Goal: Transaction & Acquisition: Obtain resource

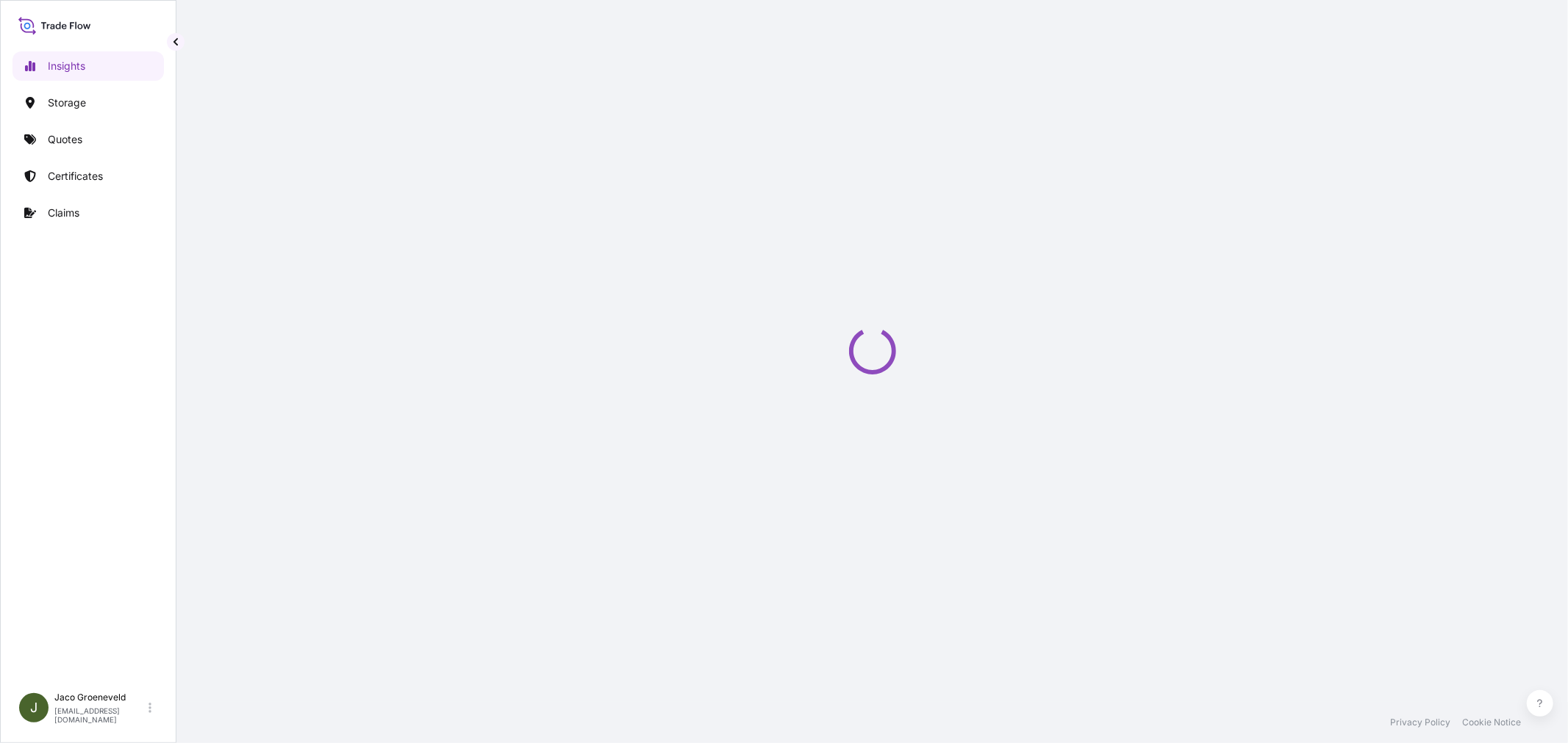
select select "2025"
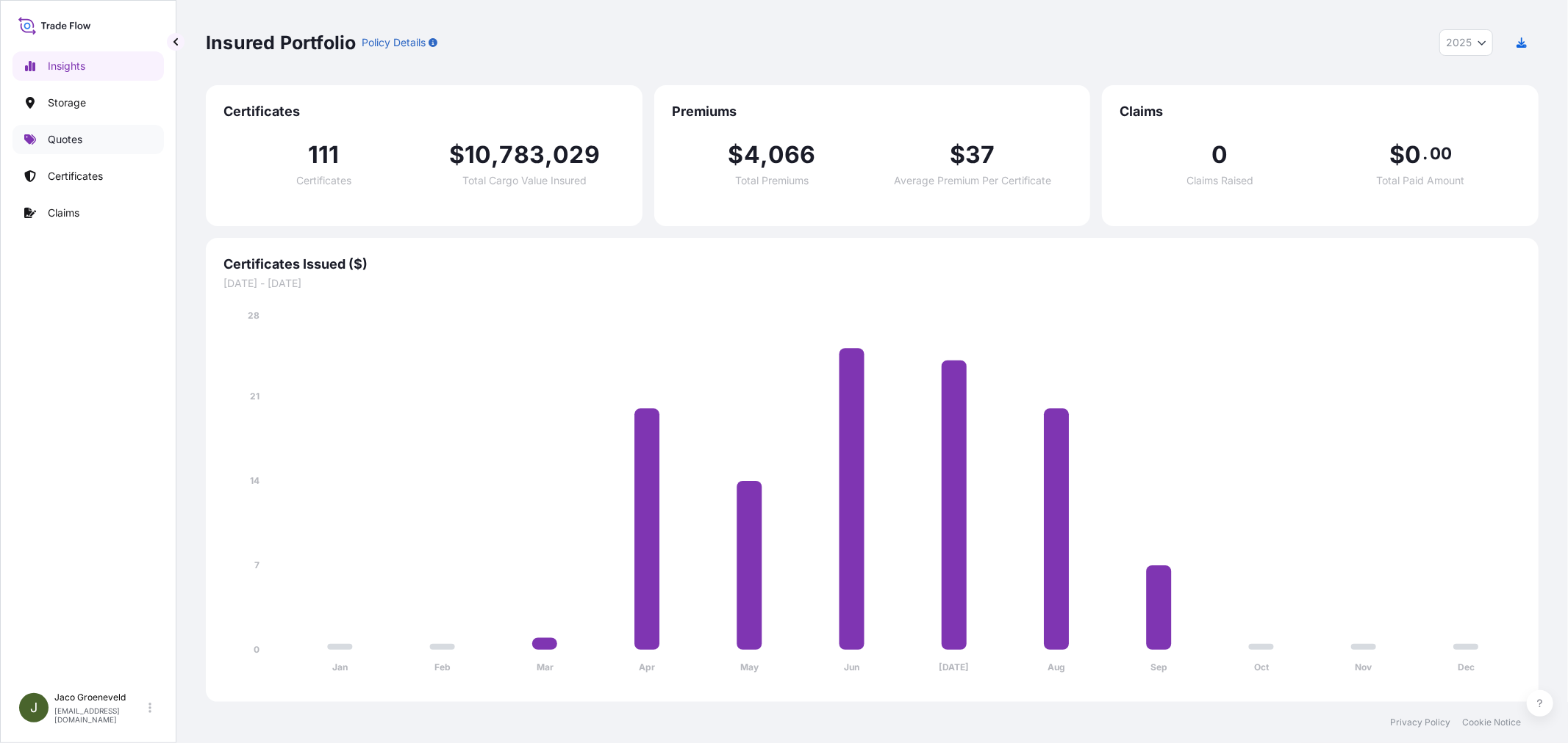
click at [79, 133] on p "Quotes" at bounding box center [65, 140] width 35 height 15
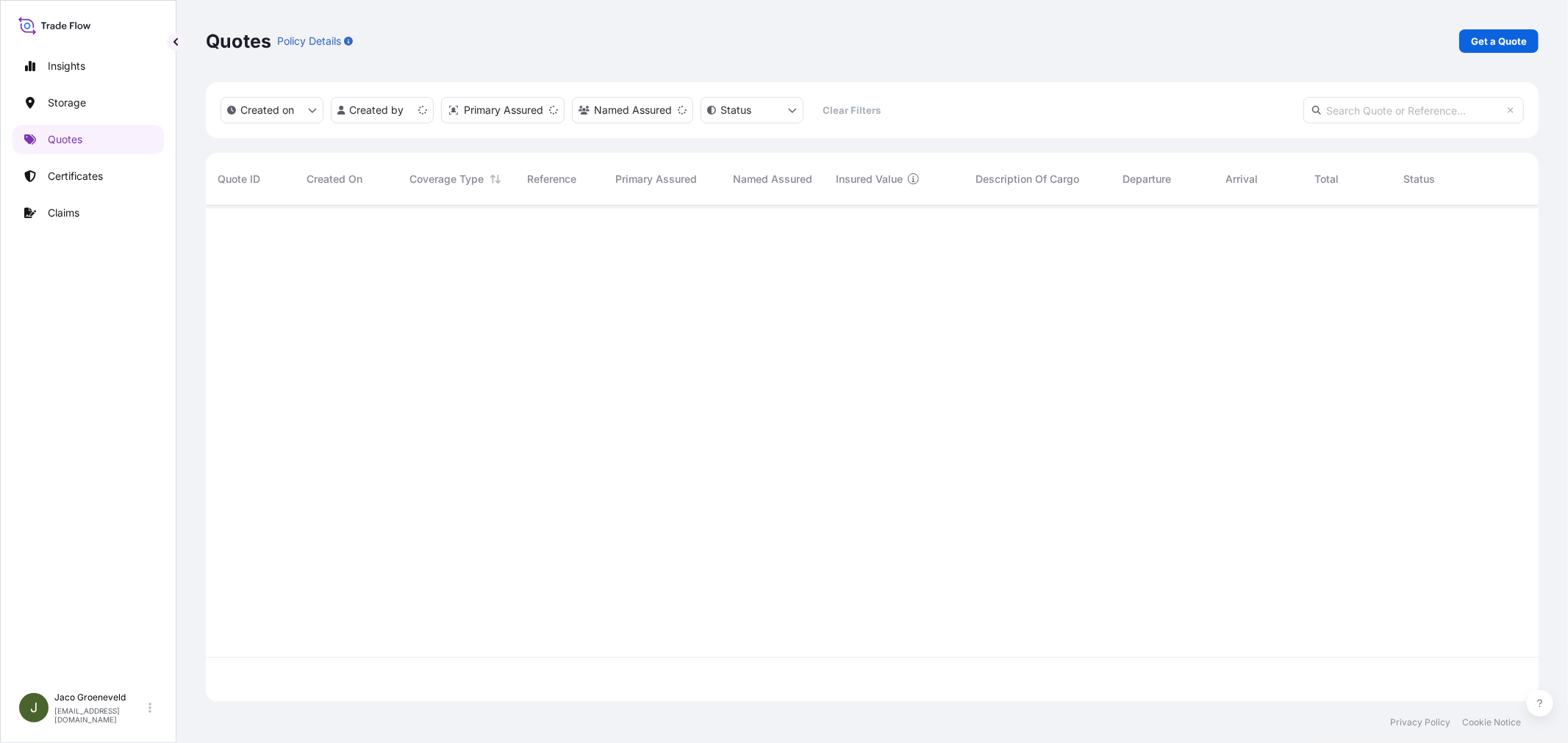
scroll to position [493, 1320]
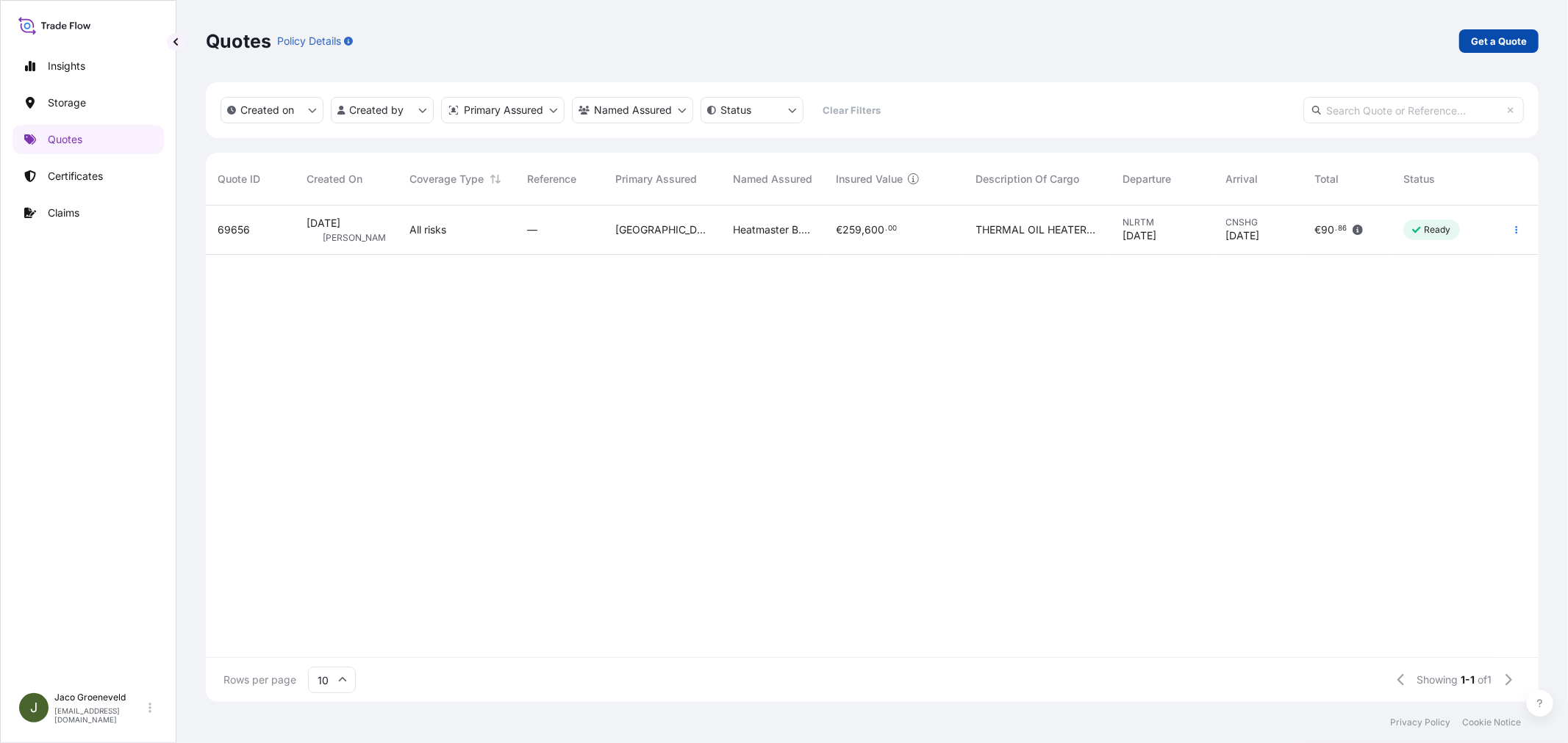
click at [1497, 34] on p "Get a Quote" at bounding box center [1498, 41] width 56 height 15
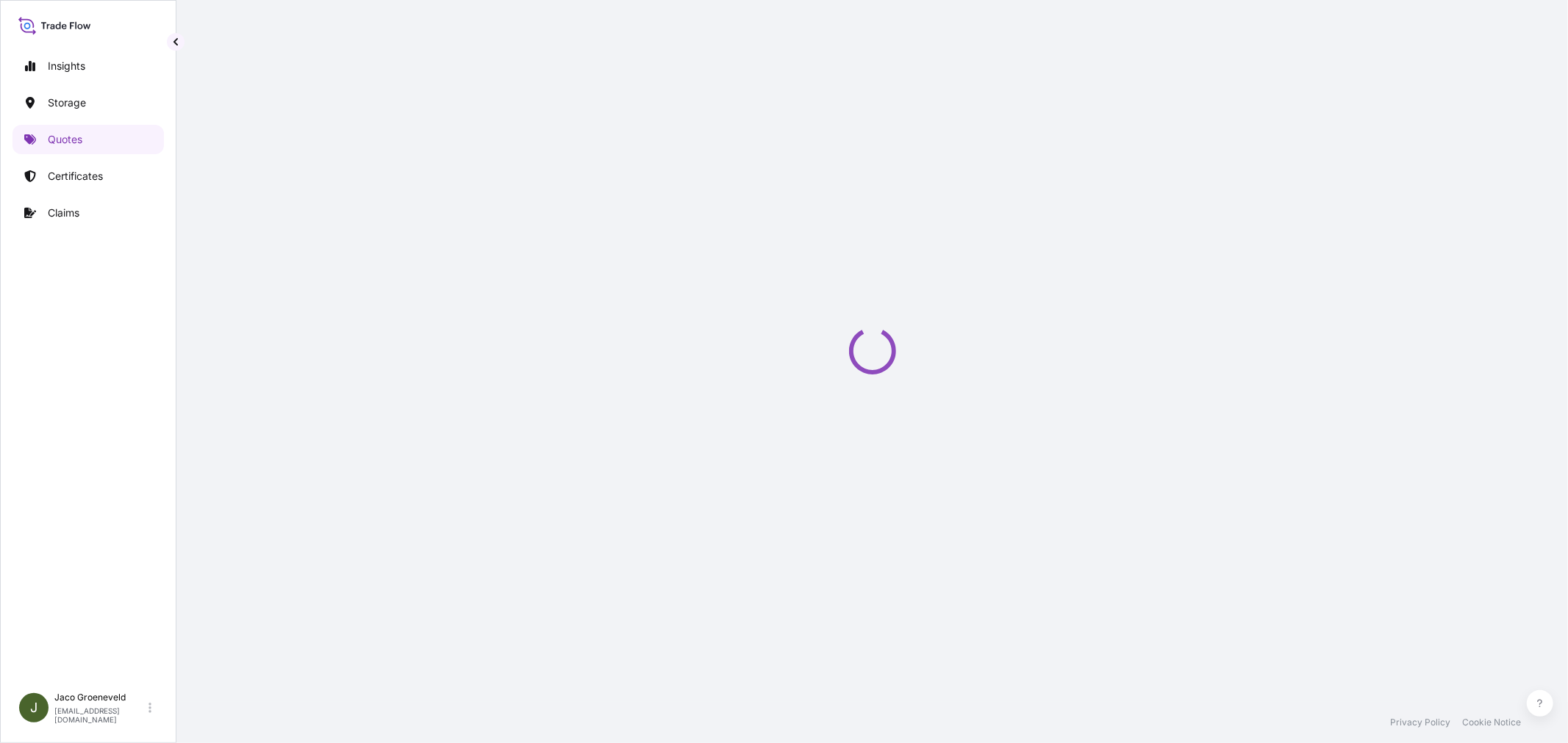
select select "Water"
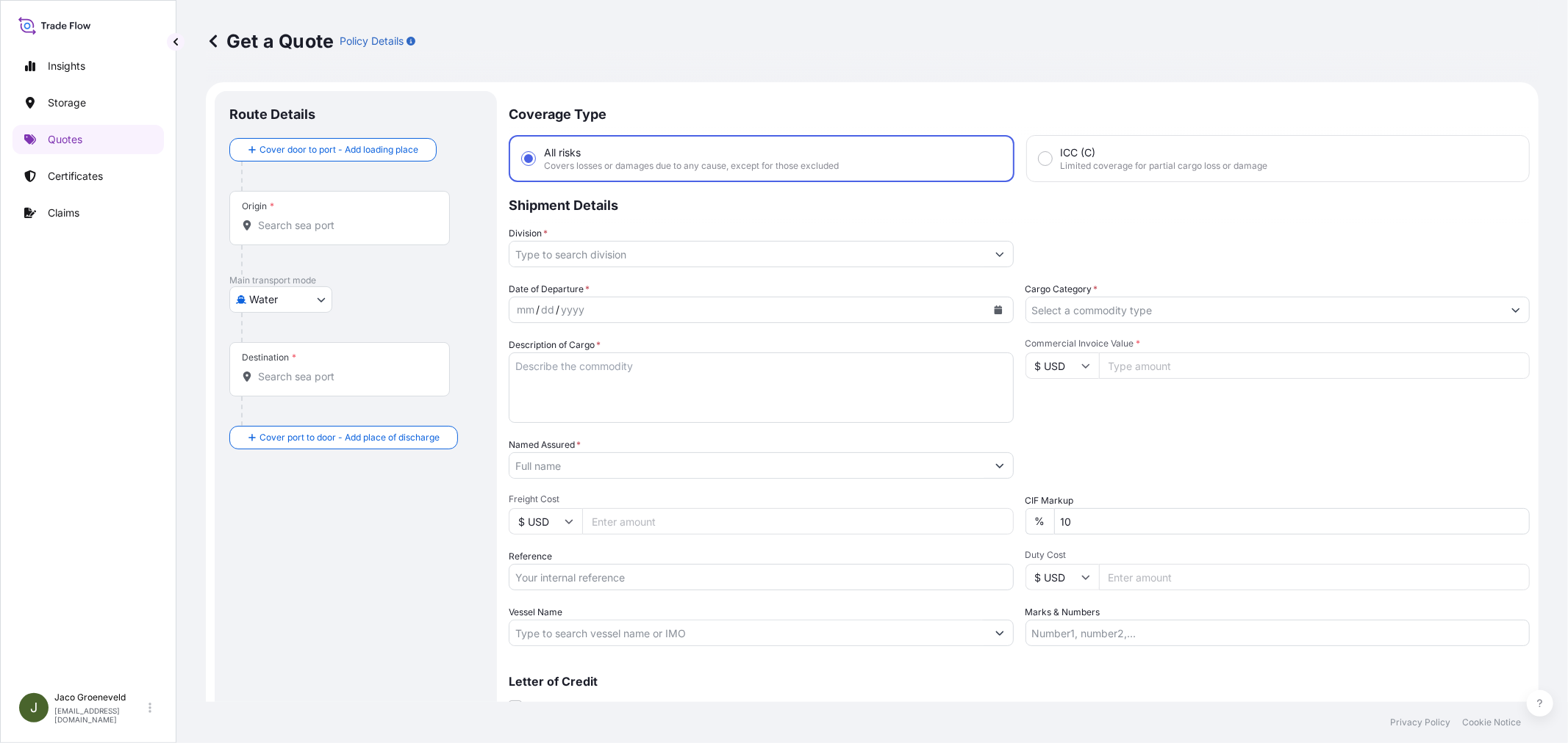
scroll to position [24, 0]
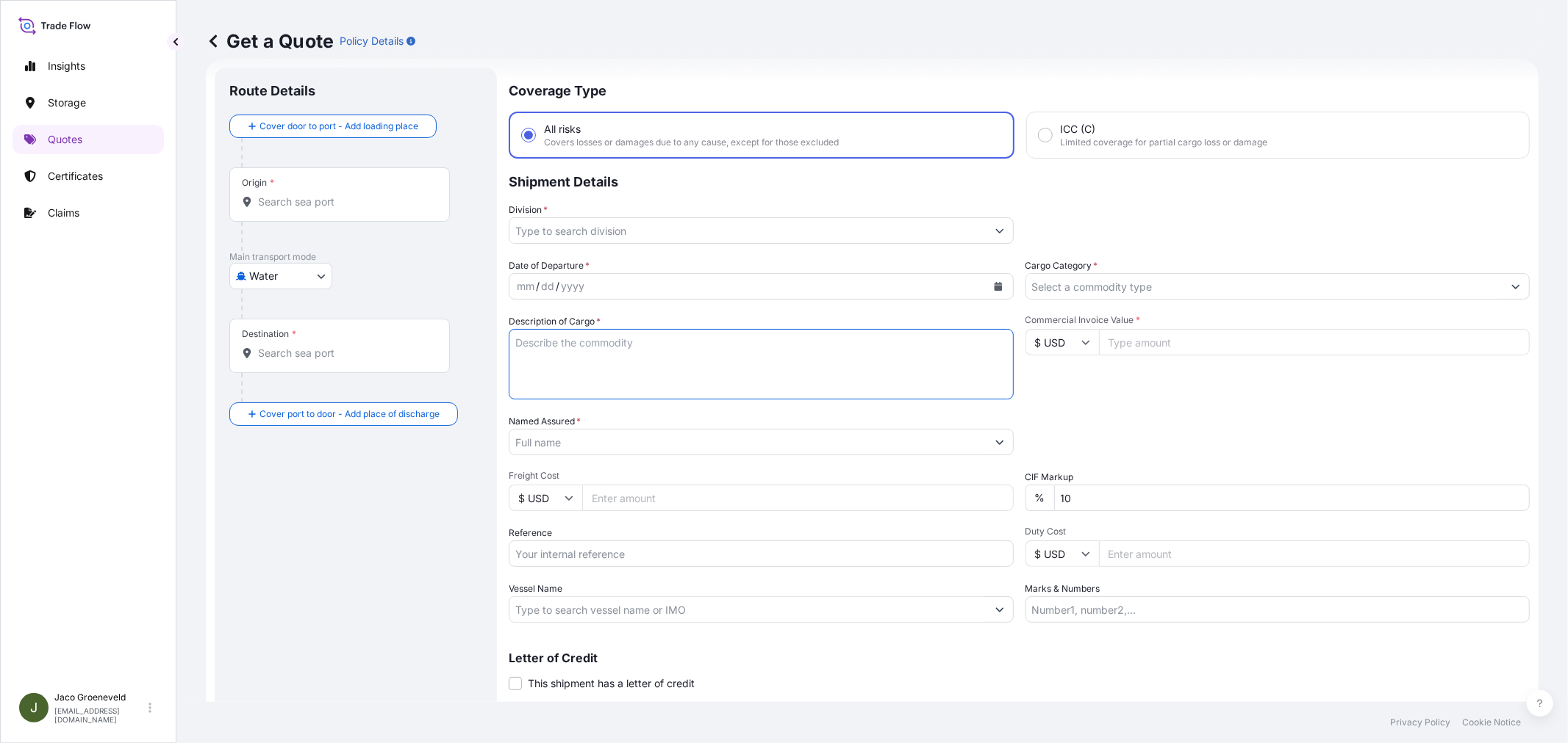
click at [610, 334] on textarea "Description of Cargo *" at bounding box center [761, 364] width 505 height 70
paste textarea "PALLETS LOADED INTO 1 20' DRY HEAVY DUTY CONTAINER 20 PALLETS BROXO 6-15 PROFES…"
drag, startPoint x: 586, startPoint y: 351, endPoint x: 595, endPoint y: 356, distance: 10.3
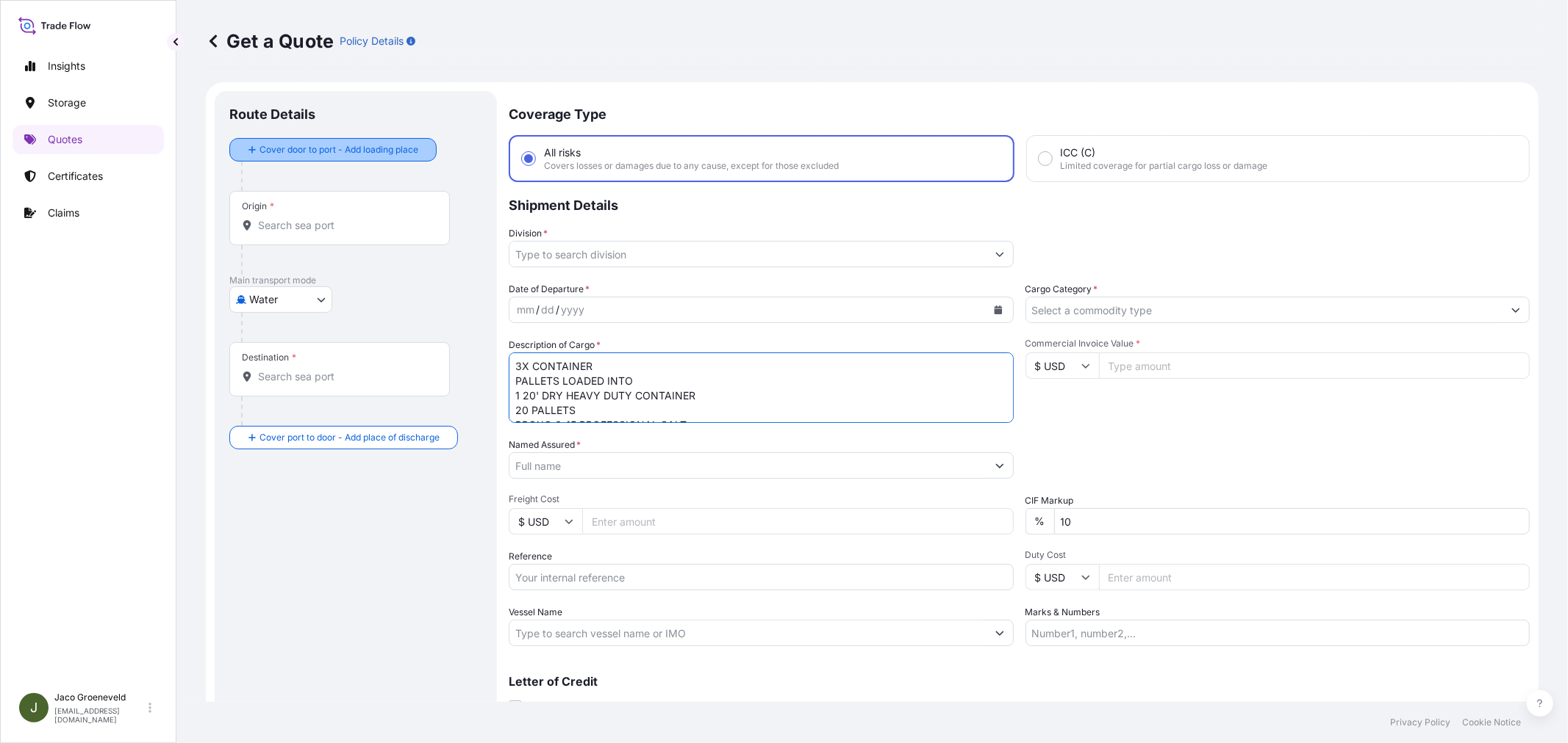
type textarea "3X CONTAINER PALLETS LOADED INTO 1 20' DRY HEAVY DUTY CONTAINER 20 PALLETS BROX…"
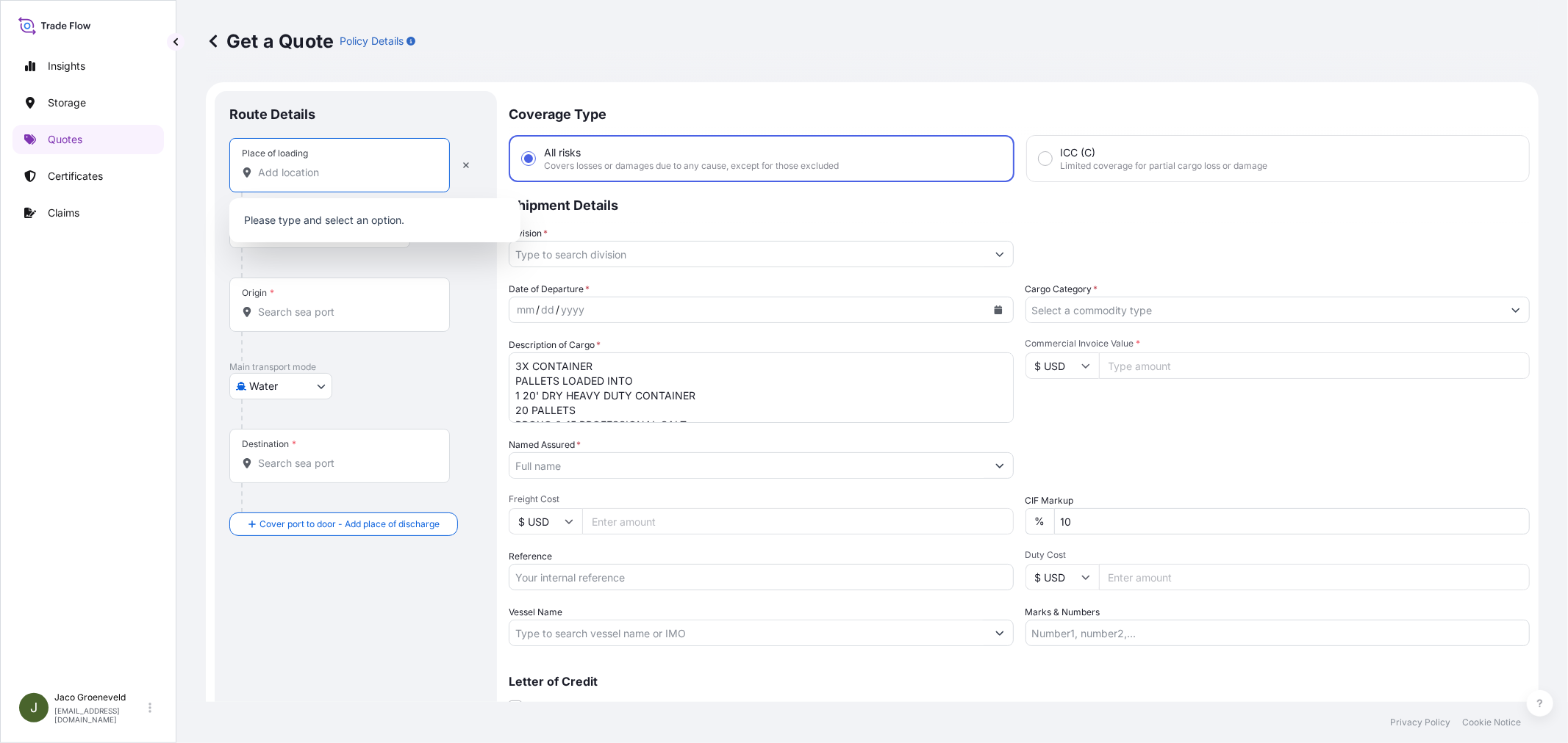
click at [306, 172] on input "Place of loading" at bounding box center [344, 173] width 174 height 15
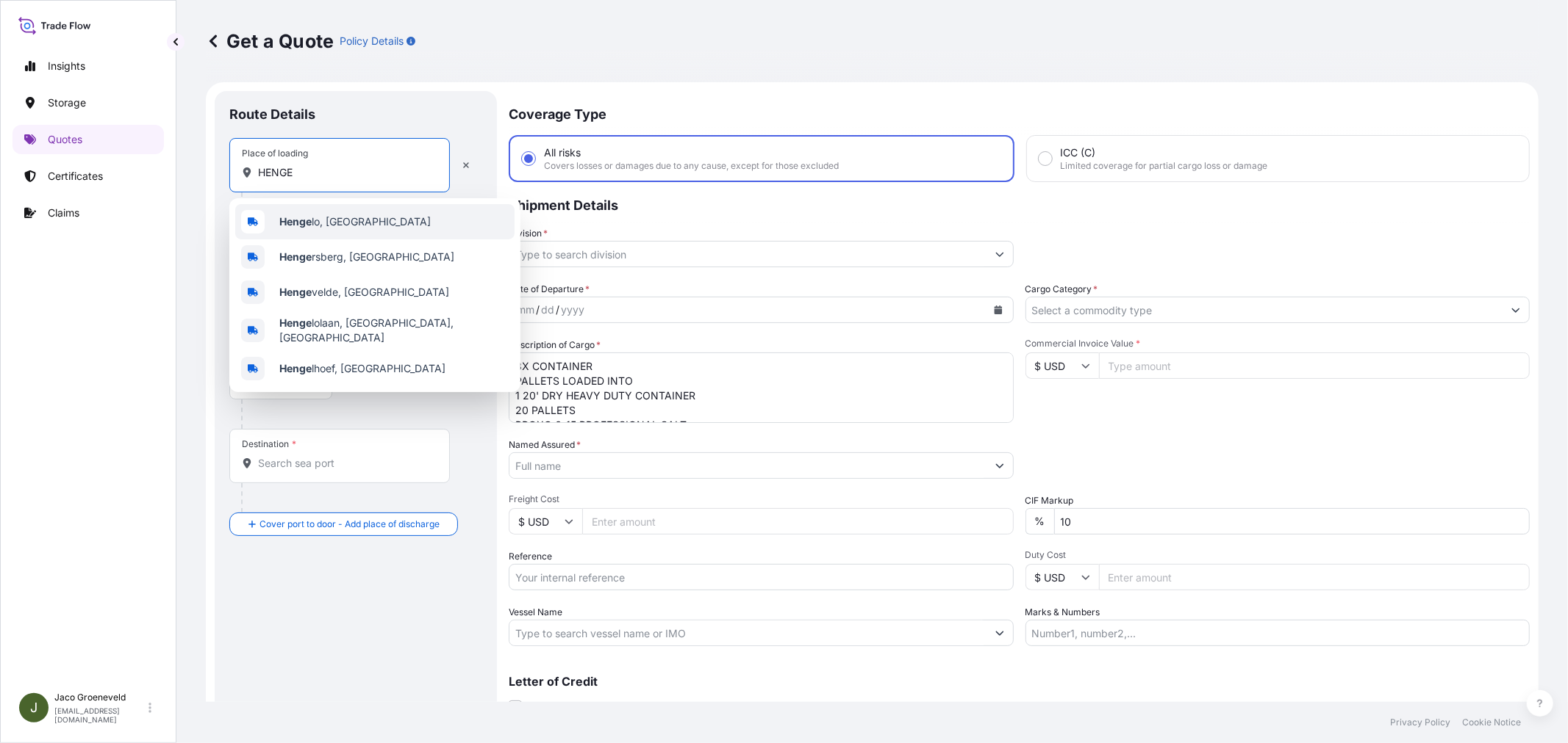
click at [331, 213] on div "Henge lo, [GEOGRAPHIC_DATA]" at bounding box center [375, 222] width 279 height 36
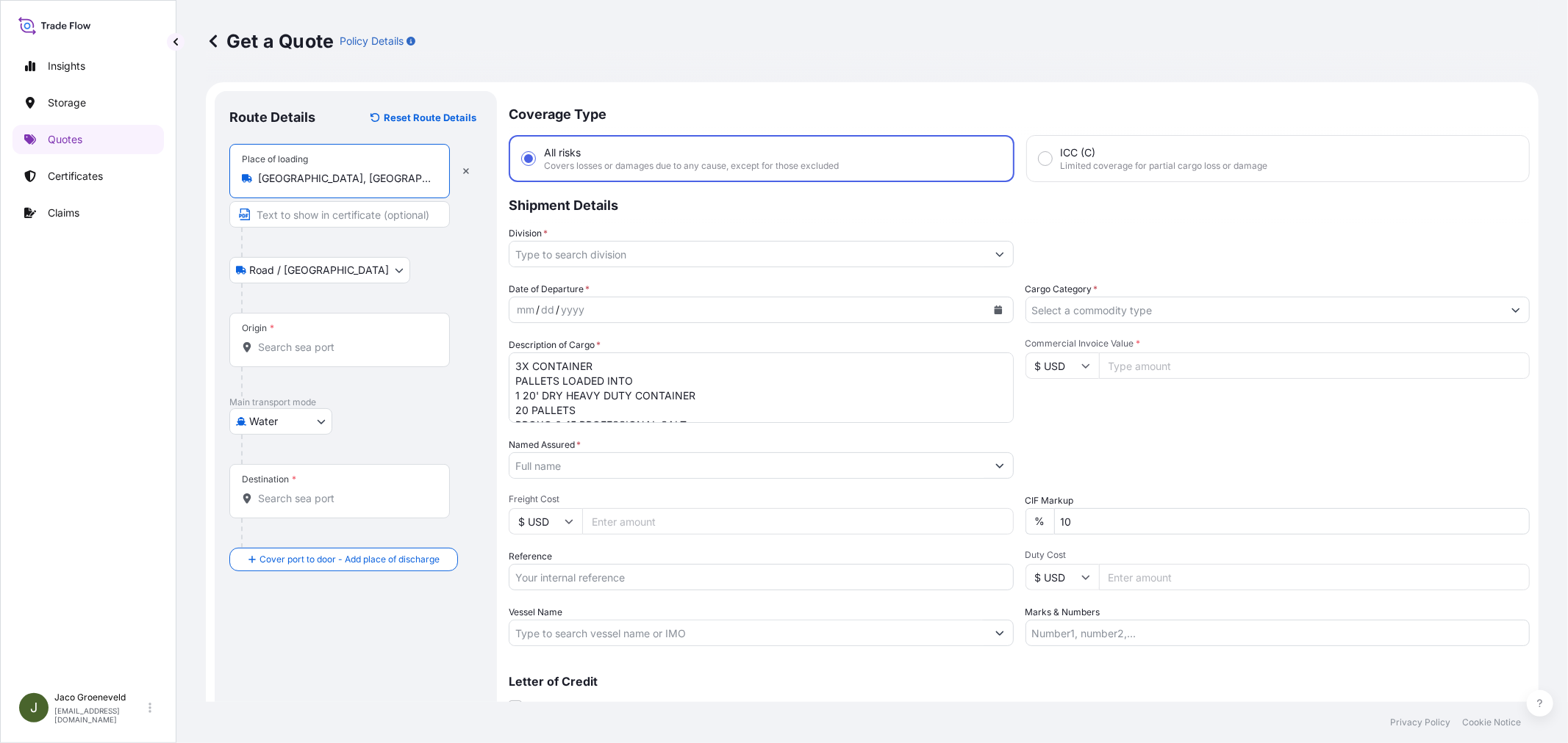
type input "[GEOGRAPHIC_DATA], [GEOGRAPHIC_DATA]"
click at [280, 346] on input "Origin *" at bounding box center [344, 348] width 174 height 15
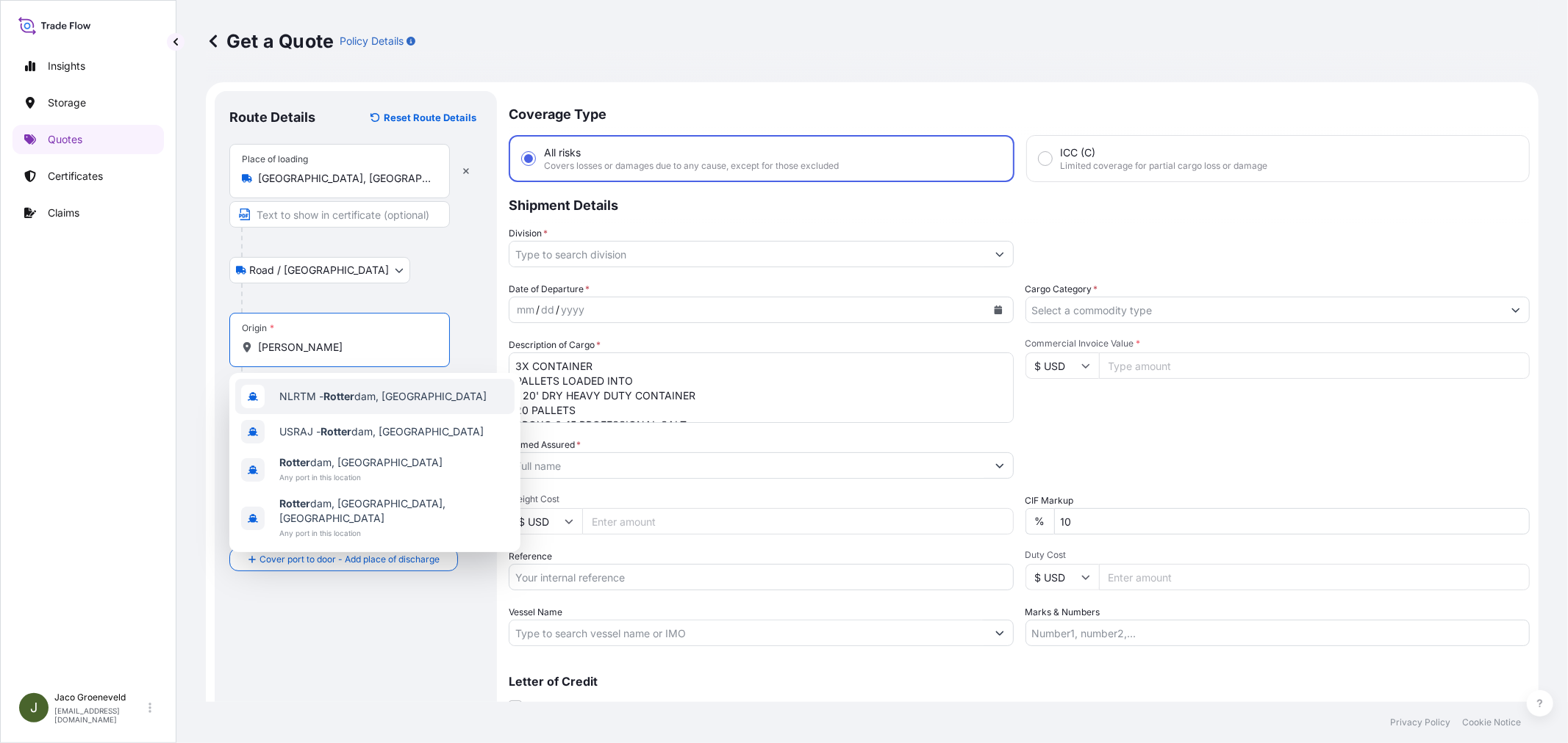
click at [295, 395] on span "NLRTM - [PERSON_NAME][GEOGRAPHIC_DATA], [GEOGRAPHIC_DATA]" at bounding box center [383, 397] width 207 height 15
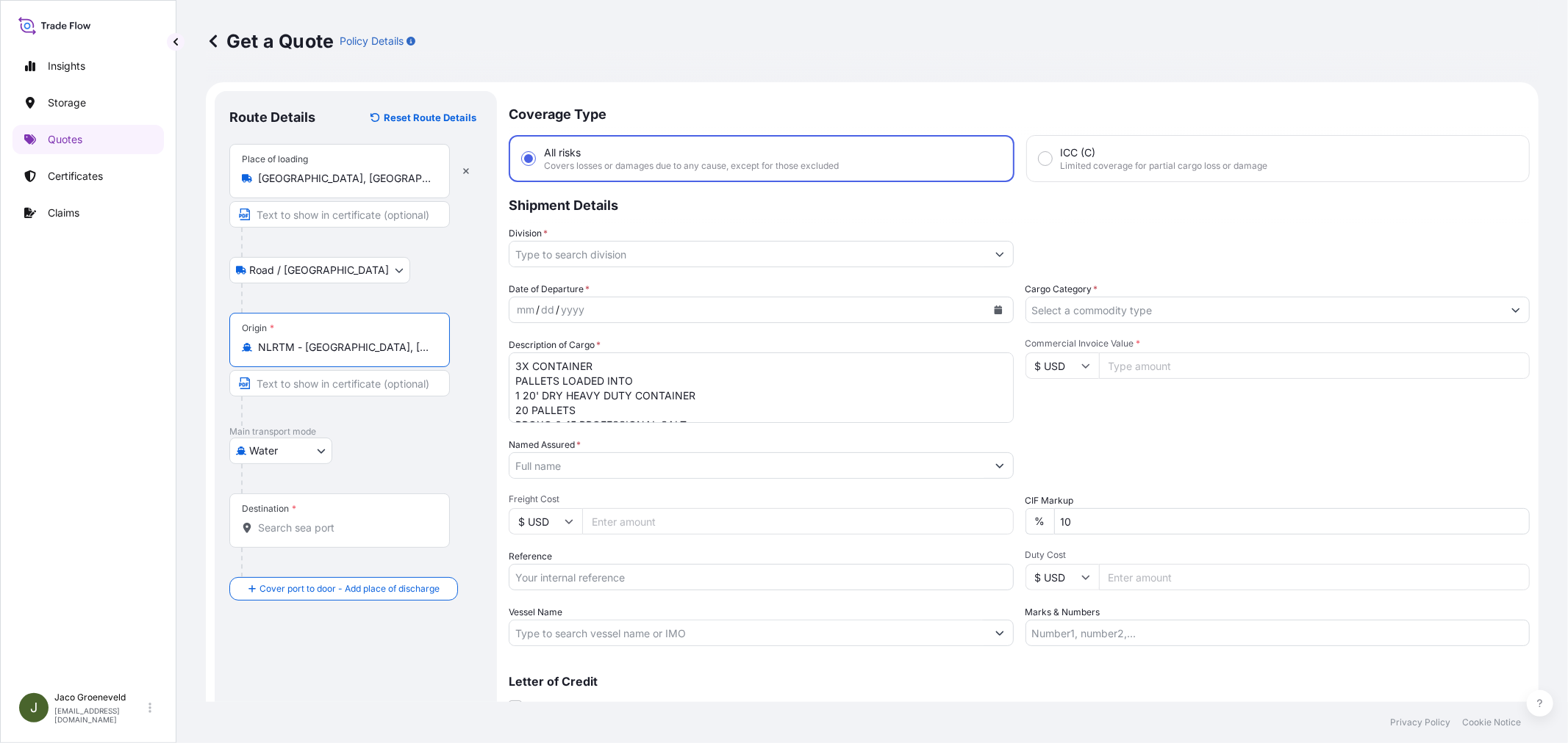
type input "NLRTM - [GEOGRAPHIC_DATA], [GEOGRAPHIC_DATA]"
click at [331, 541] on div "Destination *" at bounding box center [342, 521] width 226 height 55
click at [331, 536] on input "Destination *" at bounding box center [347, 528] width 179 height 15
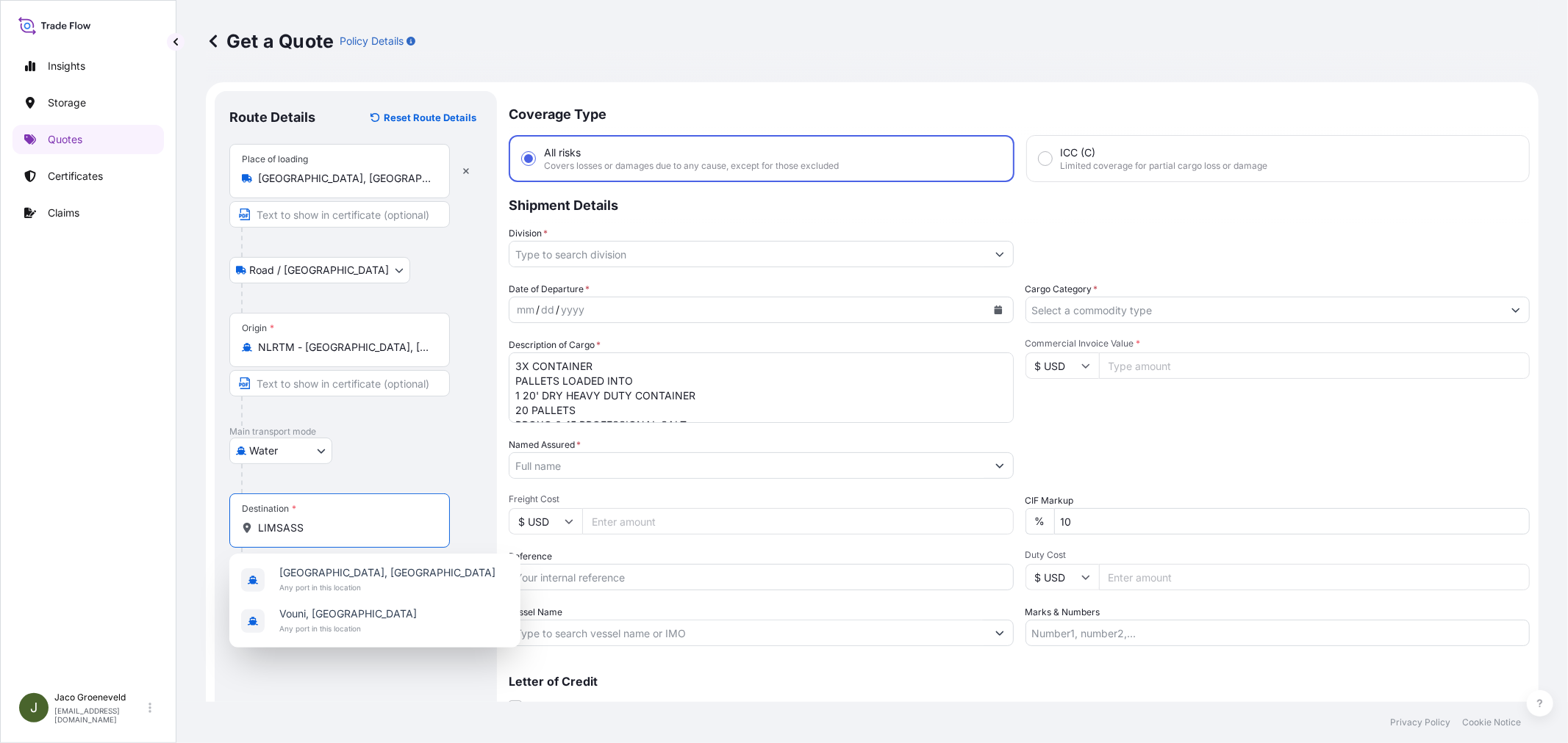
click at [277, 526] on input "LIMSASS" at bounding box center [344, 528] width 174 height 15
click at [374, 586] on div "[GEOGRAPHIC_DATA], [GEOGRAPHIC_DATA] Any port in this location" at bounding box center [375, 580] width 279 height 41
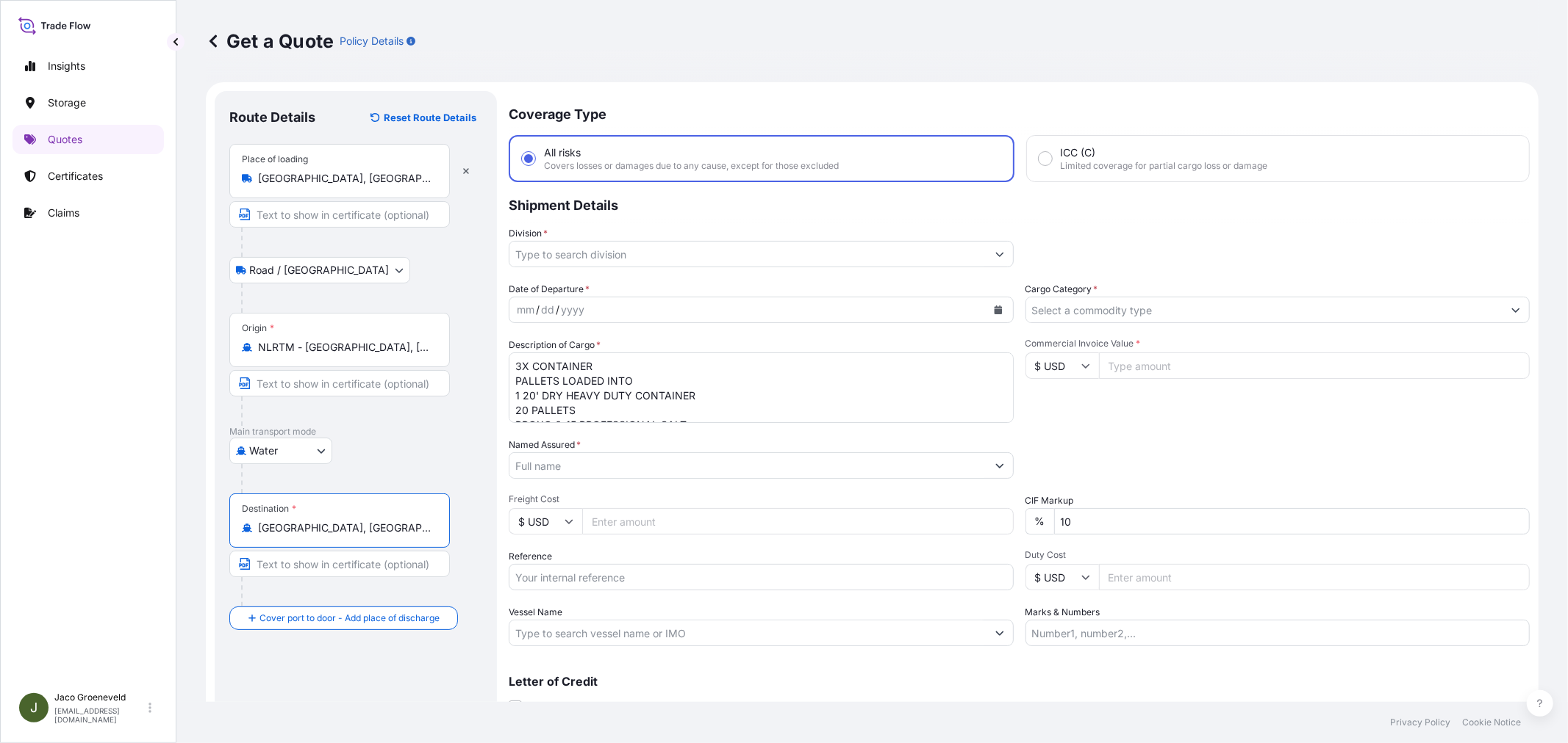
type input "[GEOGRAPHIC_DATA], [GEOGRAPHIC_DATA]"
click at [633, 252] on input "Division *" at bounding box center [748, 254] width 477 height 26
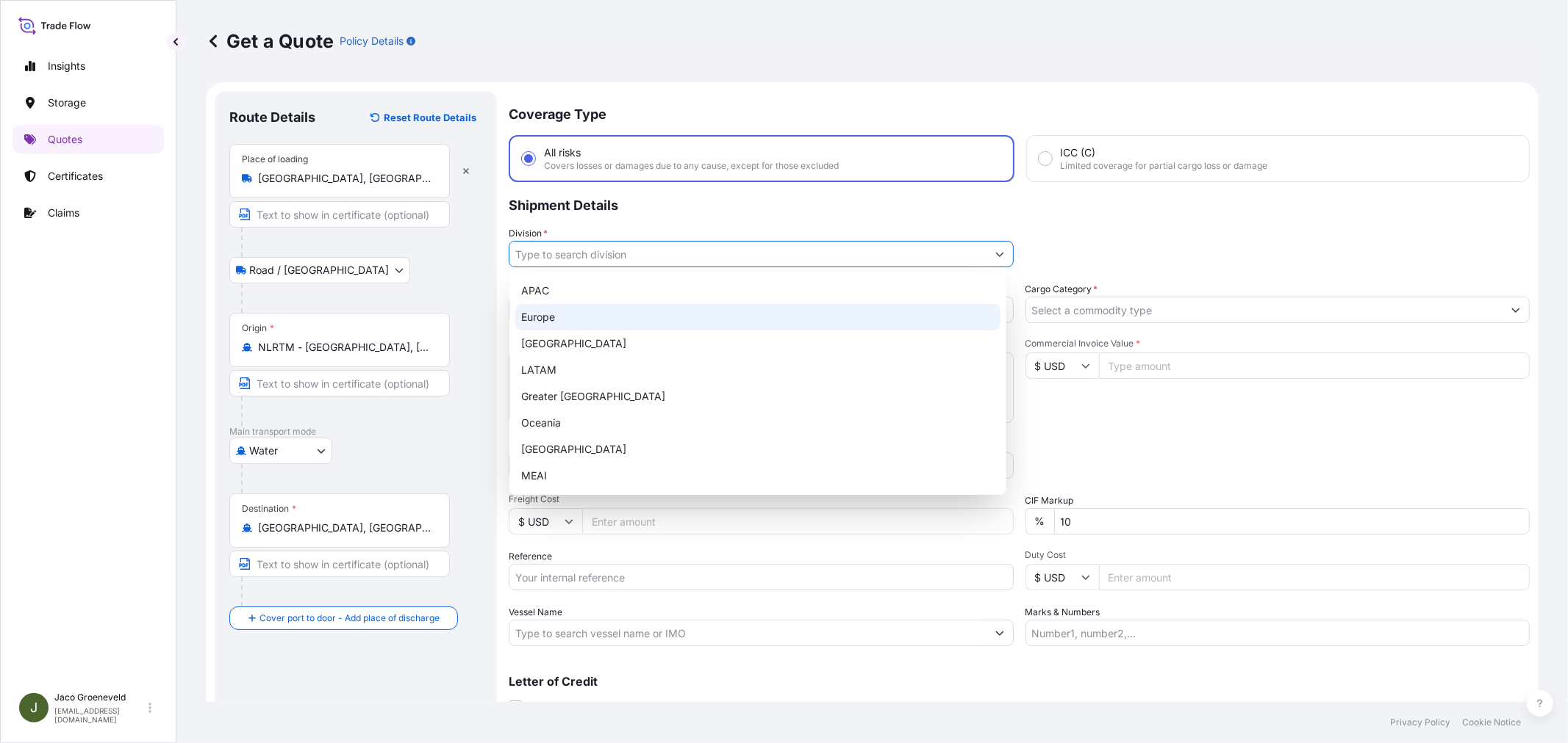
click at [571, 310] on div "Europe" at bounding box center [757, 317] width 485 height 26
type input "Europe"
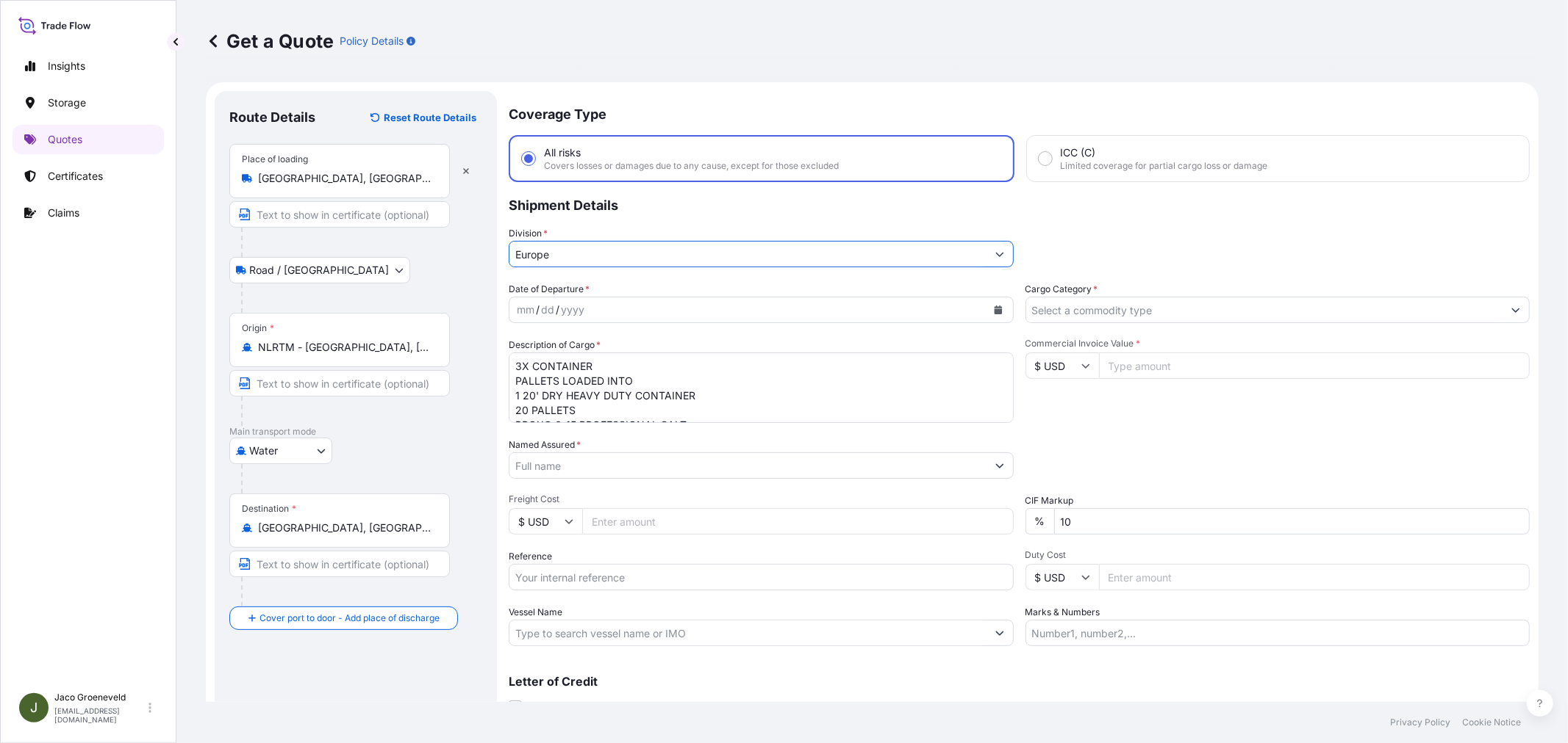
click at [1090, 299] on input "Cargo Category *" at bounding box center [1265, 309] width 477 height 26
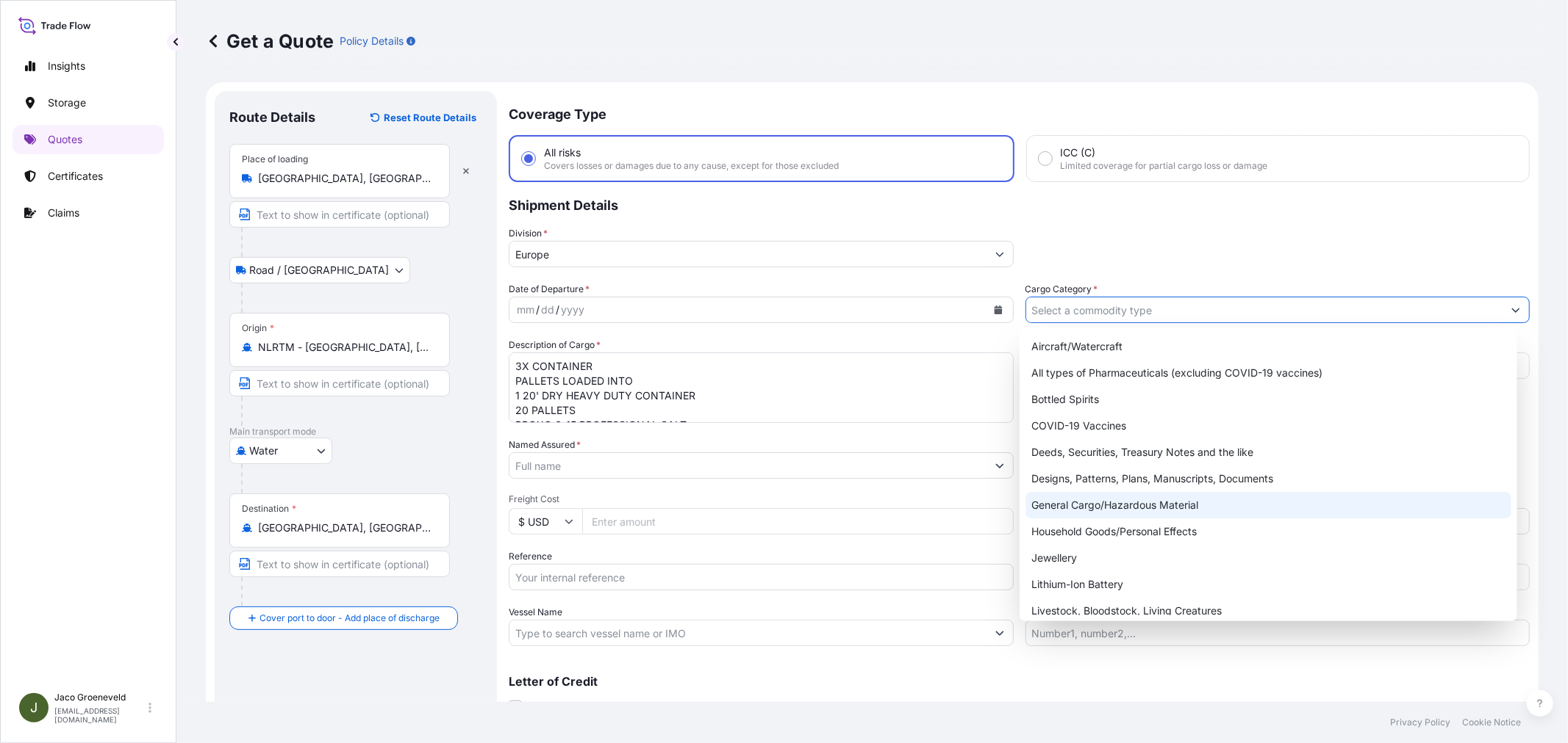
click at [1071, 497] on div "General Cargo/Hazardous Material" at bounding box center [1268, 505] width 485 height 26
type input "General Cargo/Hazardous Material"
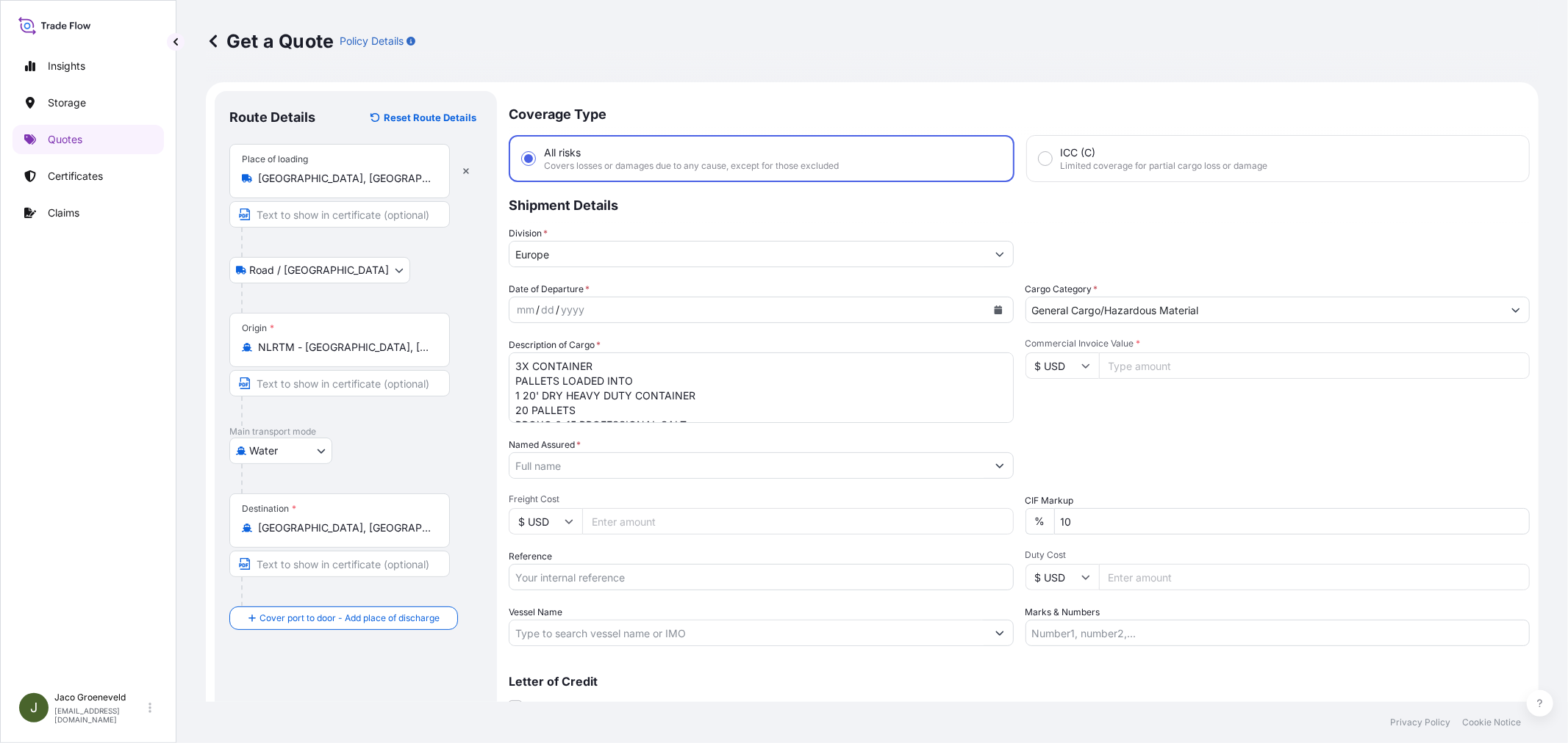
click at [1062, 367] on input "$ USD" at bounding box center [1062, 365] width 73 height 26
click at [1052, 413] on div "€ EUR" at bounding box center [1056, 404] width 62 height 28
type input "€ EUR"
click at [630, 313] on div "mm / dd / yyyy" at bounding box center [748, 309] width 477 height 26
click at [947, 319] on div "mm / dd / yyyy" at bounding box center [748, 309] width 477 height 26
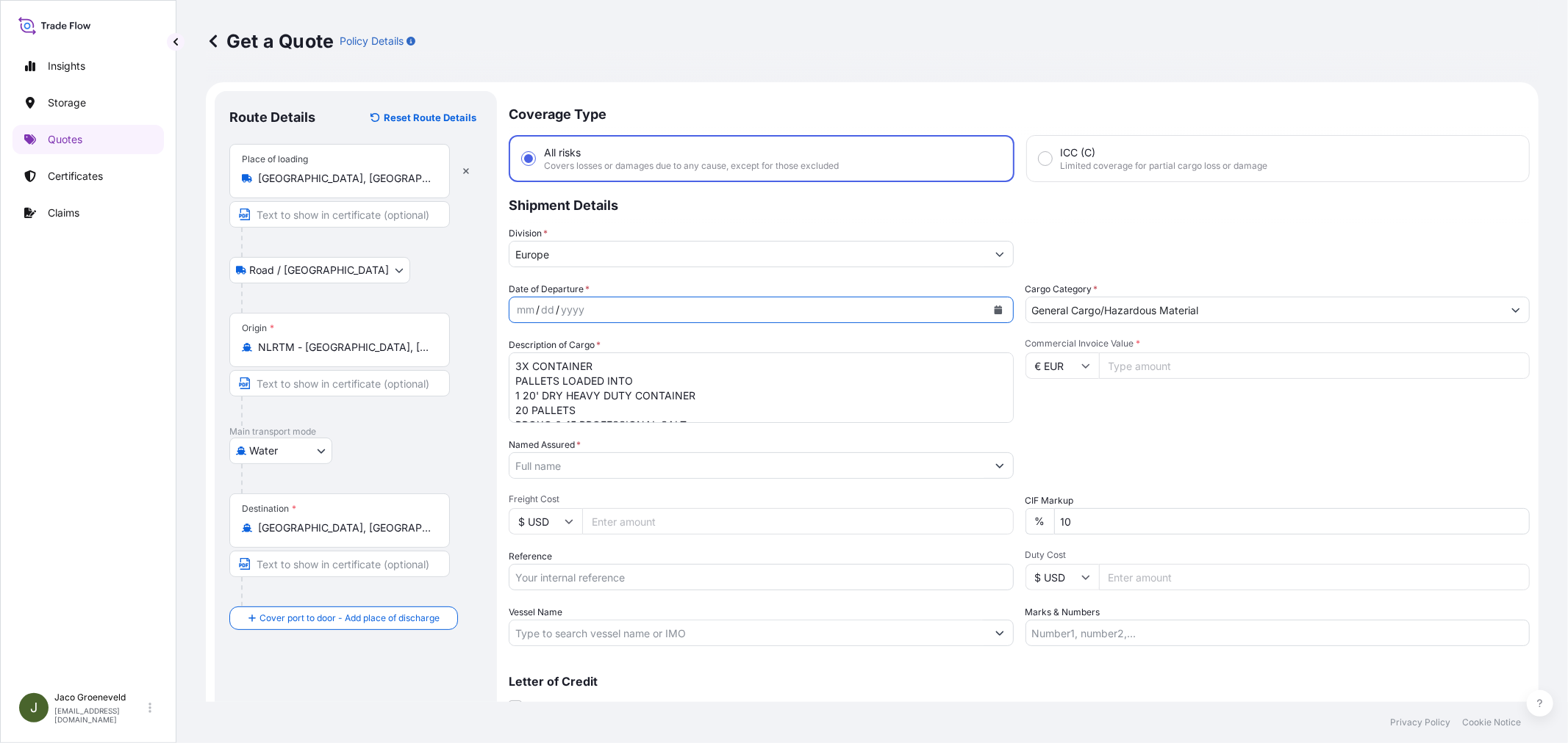
click at [994, 309] on icon "Calendar" at bounding box center [997, 310] width 8 height 9
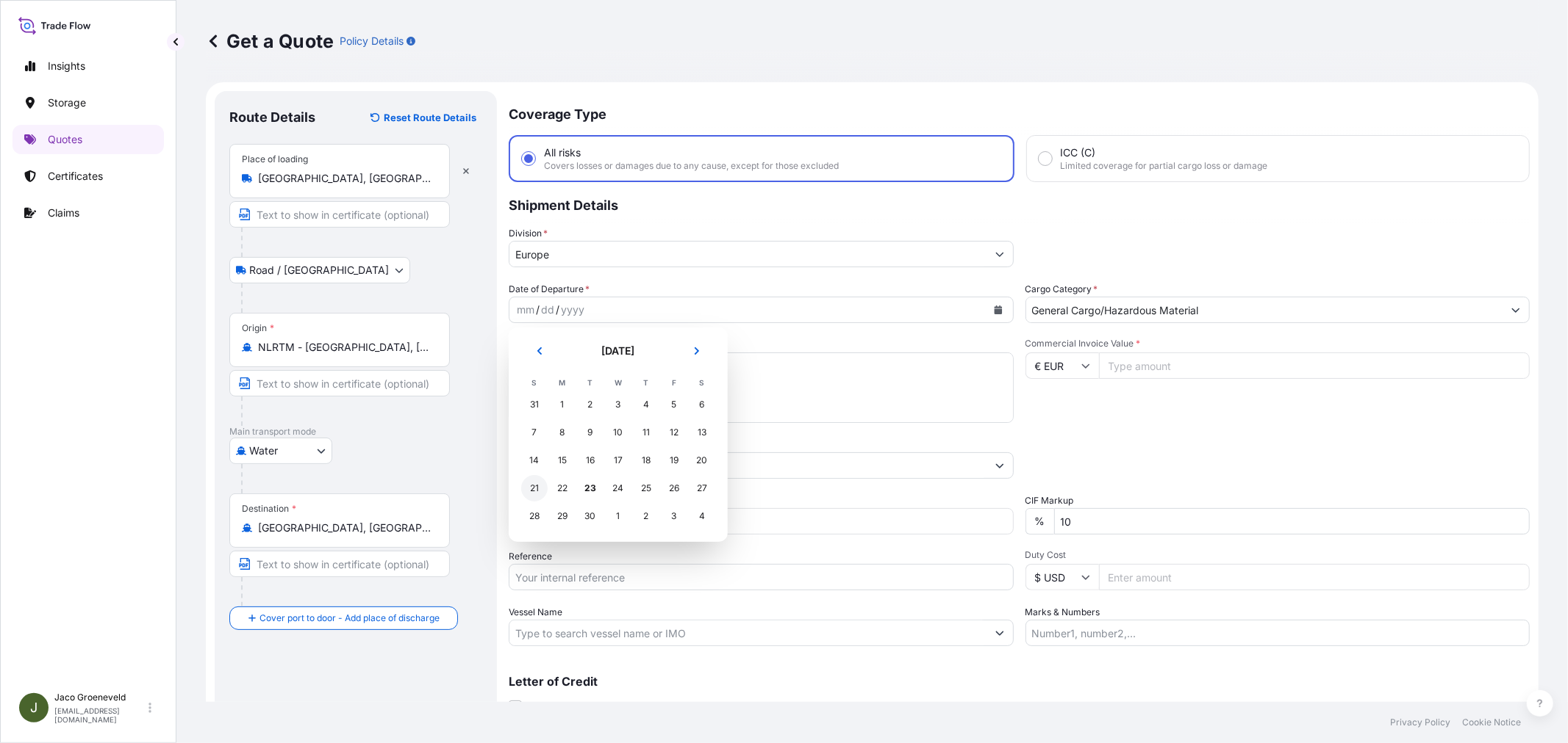
click at [531, 488] on div "21" at bounding box center [534, 488] width 26 height 26
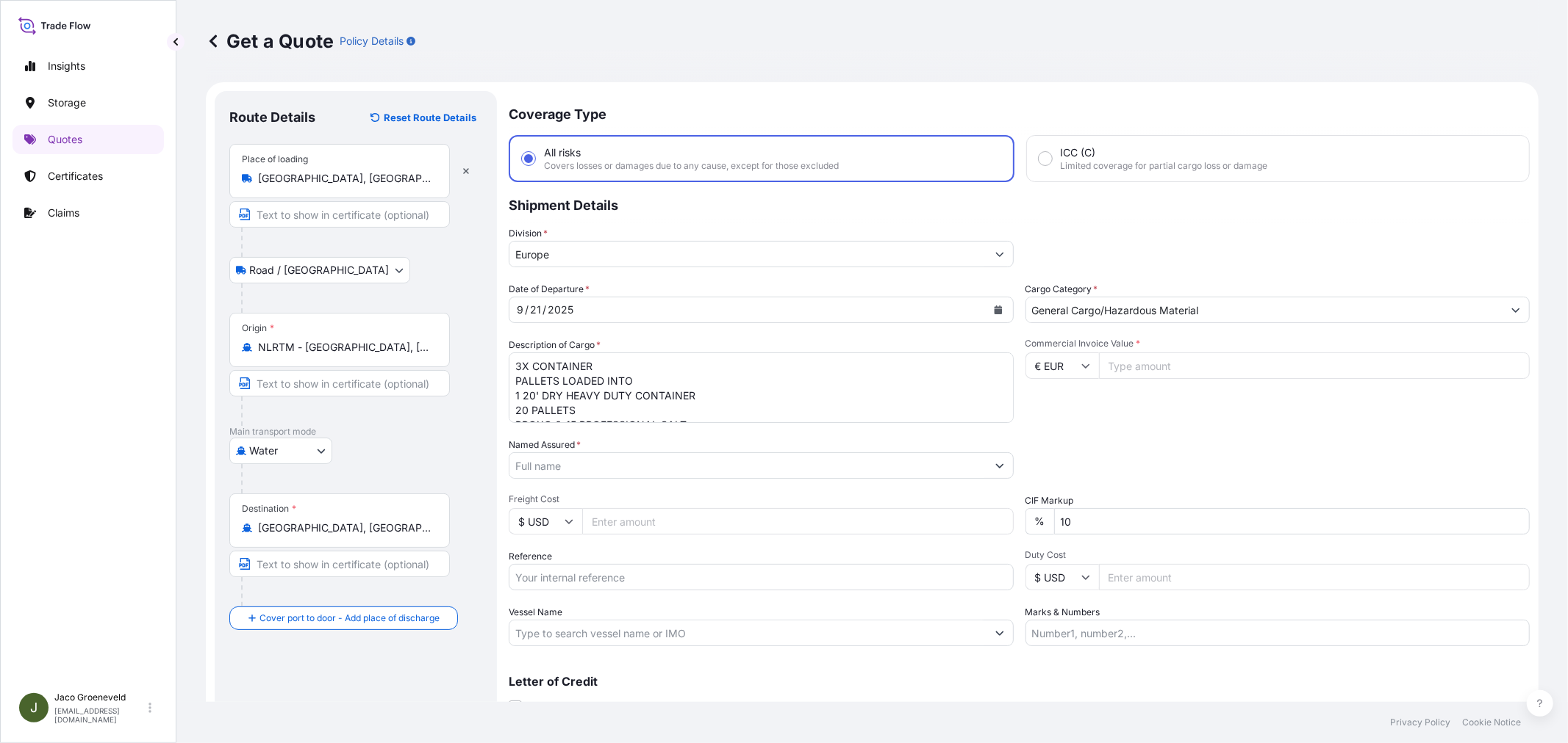
click at [1135, 375] on input "Commercial Invoice Value *" at bounding box center [1314, 365] width 431 height 26
click at [1128, 358] on input "Commercial Invoice Value *" at bounding box center [1314, 365] width 431 height 26
type input "5"
click at [1169, 367] on input "Commercial Invoice Value *" at bounding box center [1314, 365] width 431 height 26
type input "21506.10"
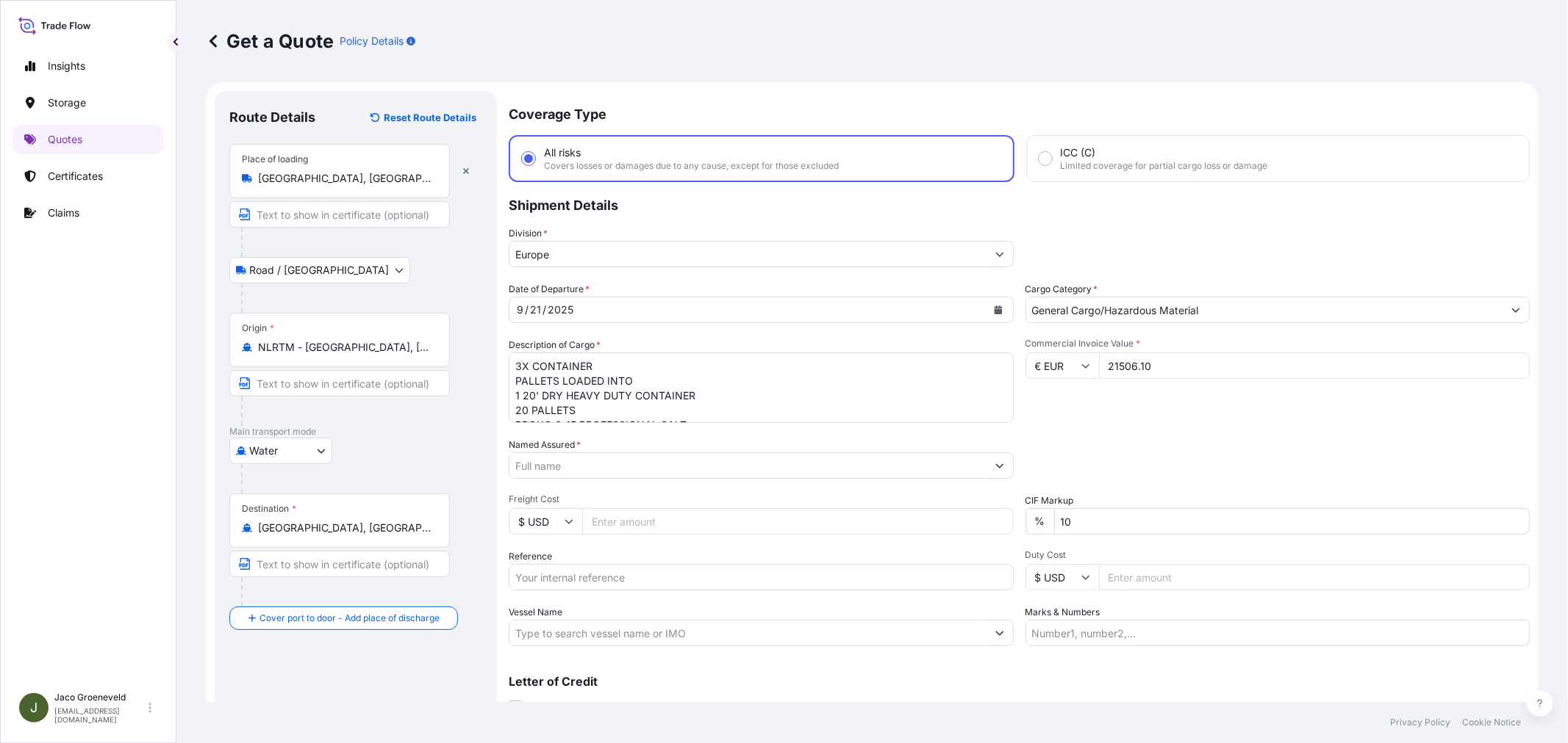
click at [1075, 416] on div "Commercial Invoice Value * € EUR 21506.10" at bounding box center [1278, 380] width 505 height 85
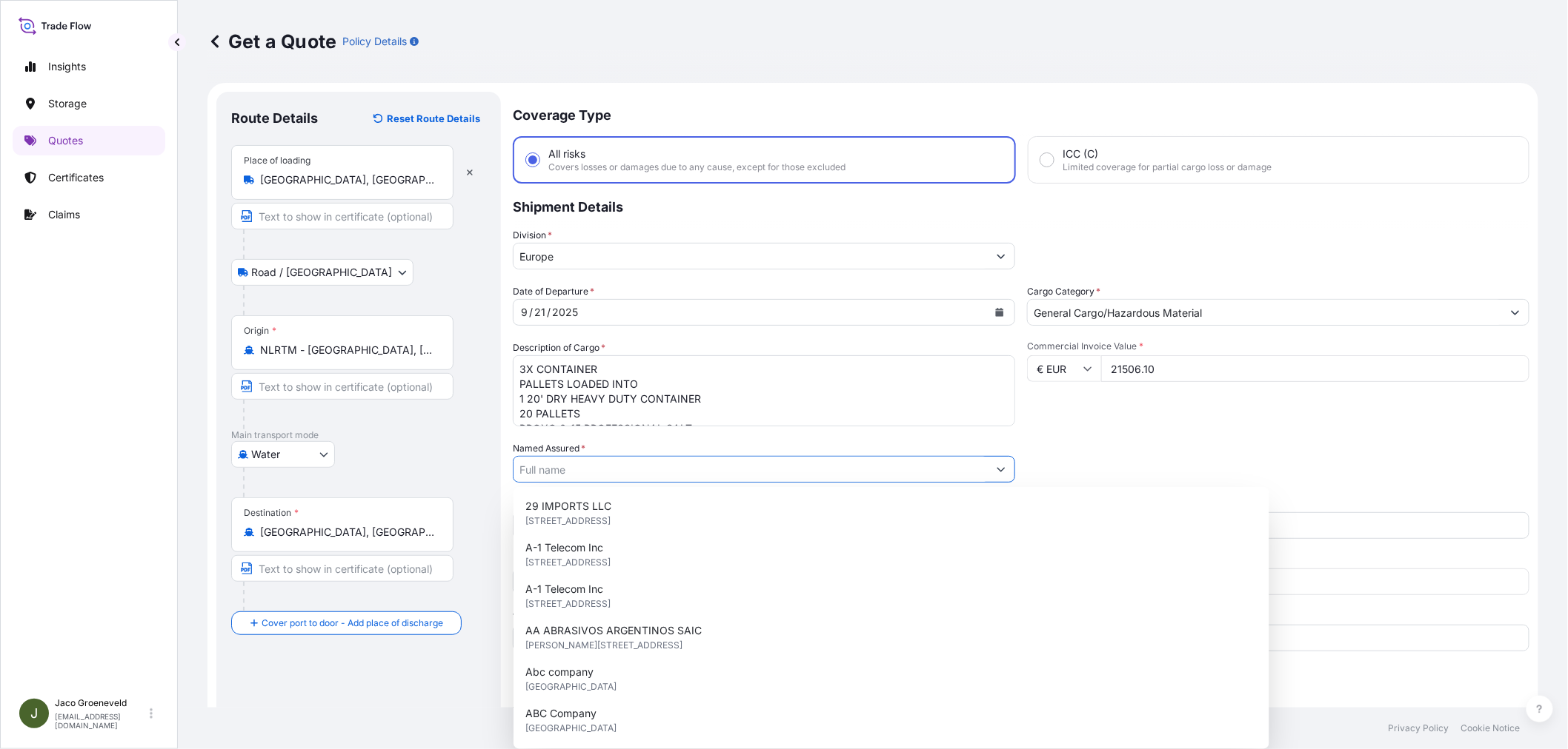
click at [619, 457] on input "Named Assured *" at bounding box center [750, 469] width 474 height 27
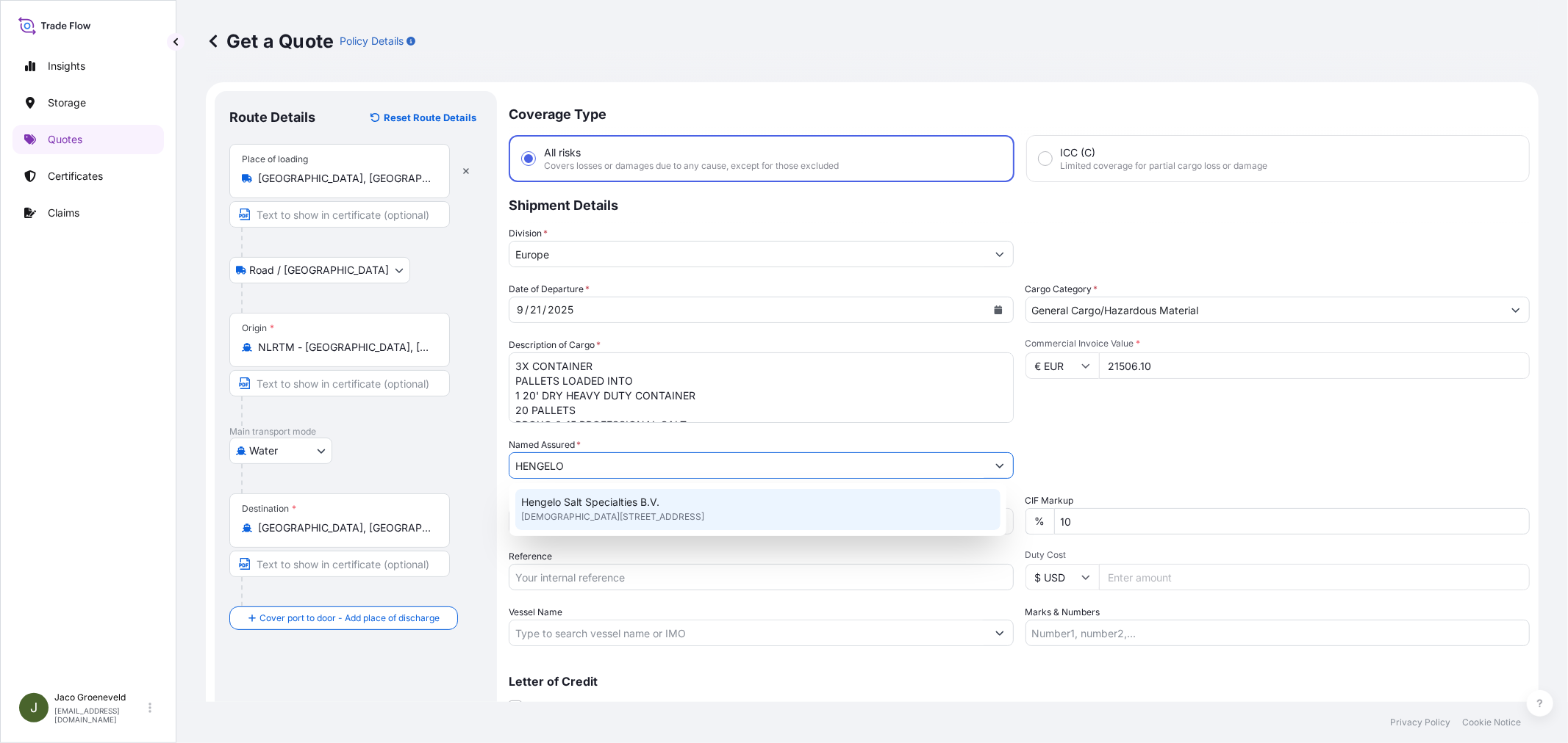
click at [605, 497] on span "Hengelo Salt Specialties B.V." at bounding box center [590, 502] width 138 height 15
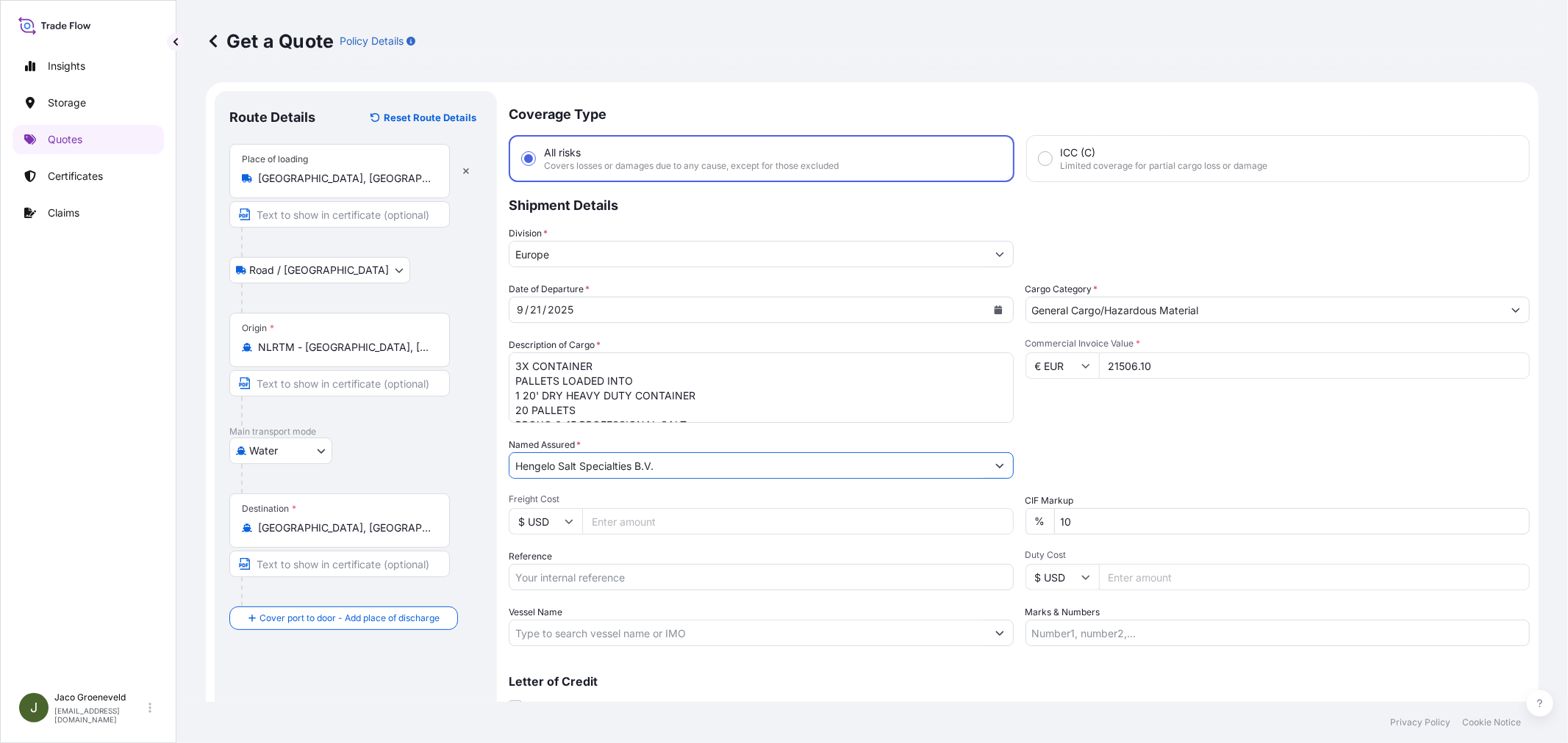
type input "Hengelo Salt Specialties B.V."
click at [589, 574] on input "Reference" at bounding box center [761, 577] width 505 height 26
paste input "1265957870"
type input "2611377 - 1265957870"
click at [603, 633] on input "Vessel Name" at bounding box center [748, 633] width 477 height 26
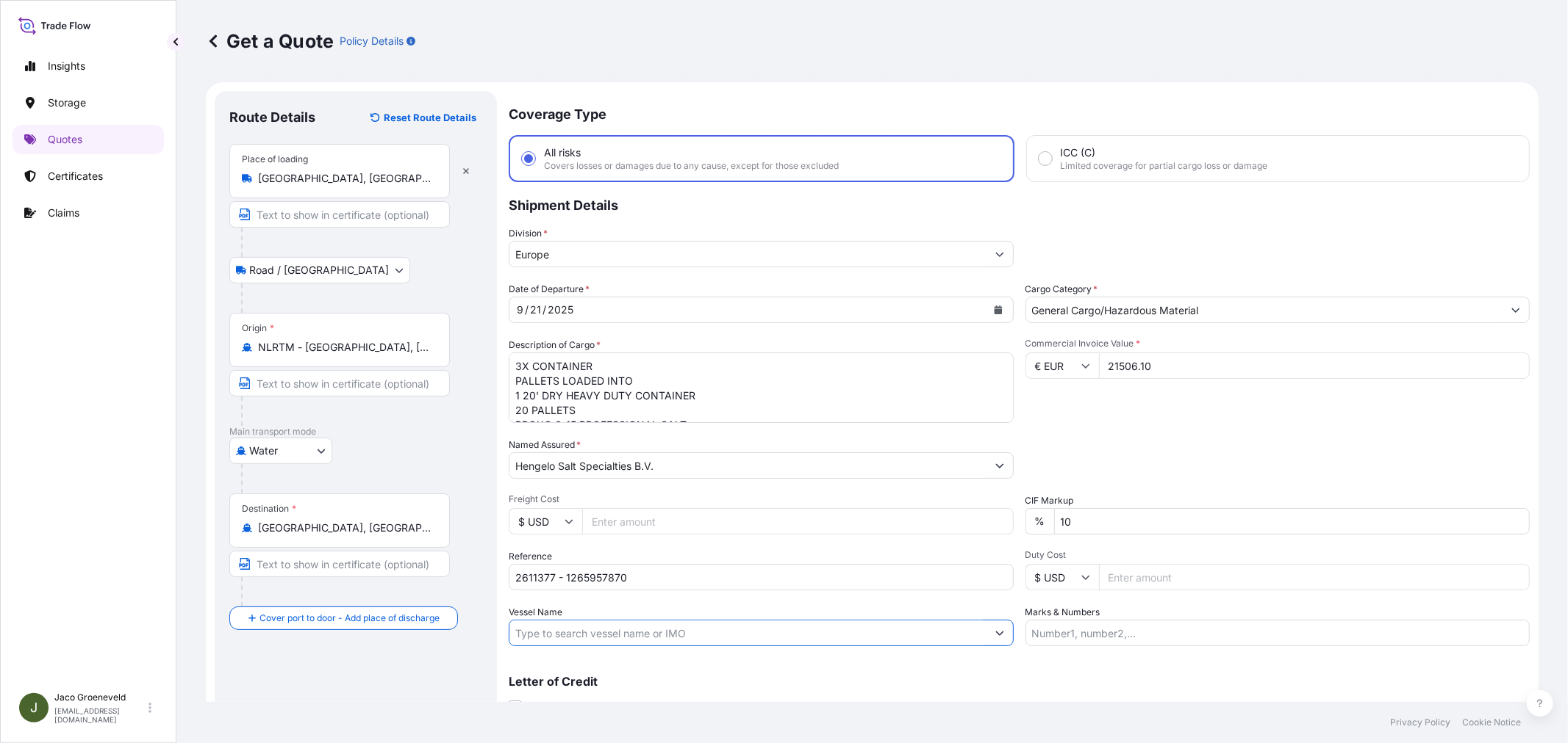
click at [658, 620] on input "Vessel Name" at bounding box center [748, 633] width 477 height 26
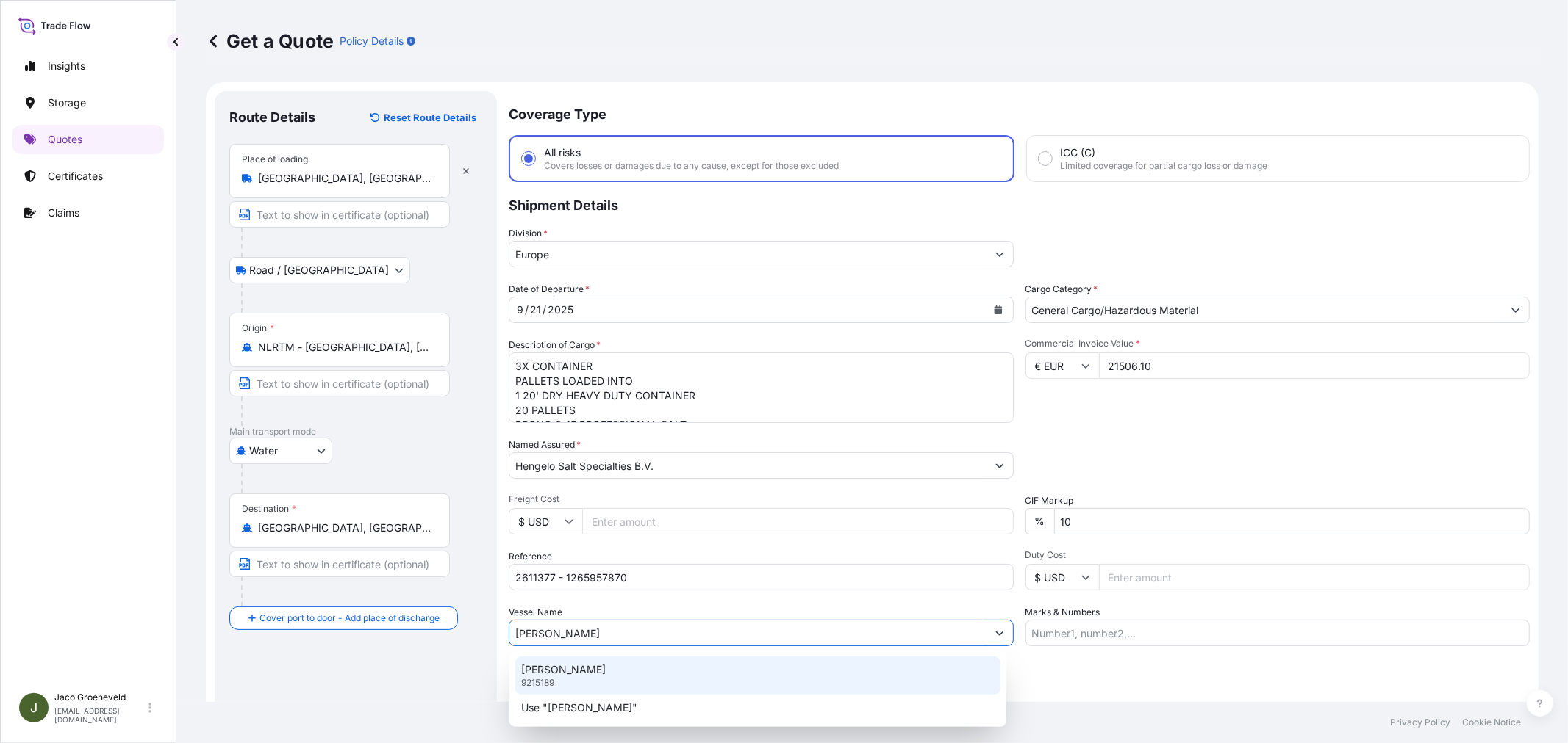
click at [605, 675] on p "[PERSON_NAME]" at bounding box center [563, 670] width 85 height 15
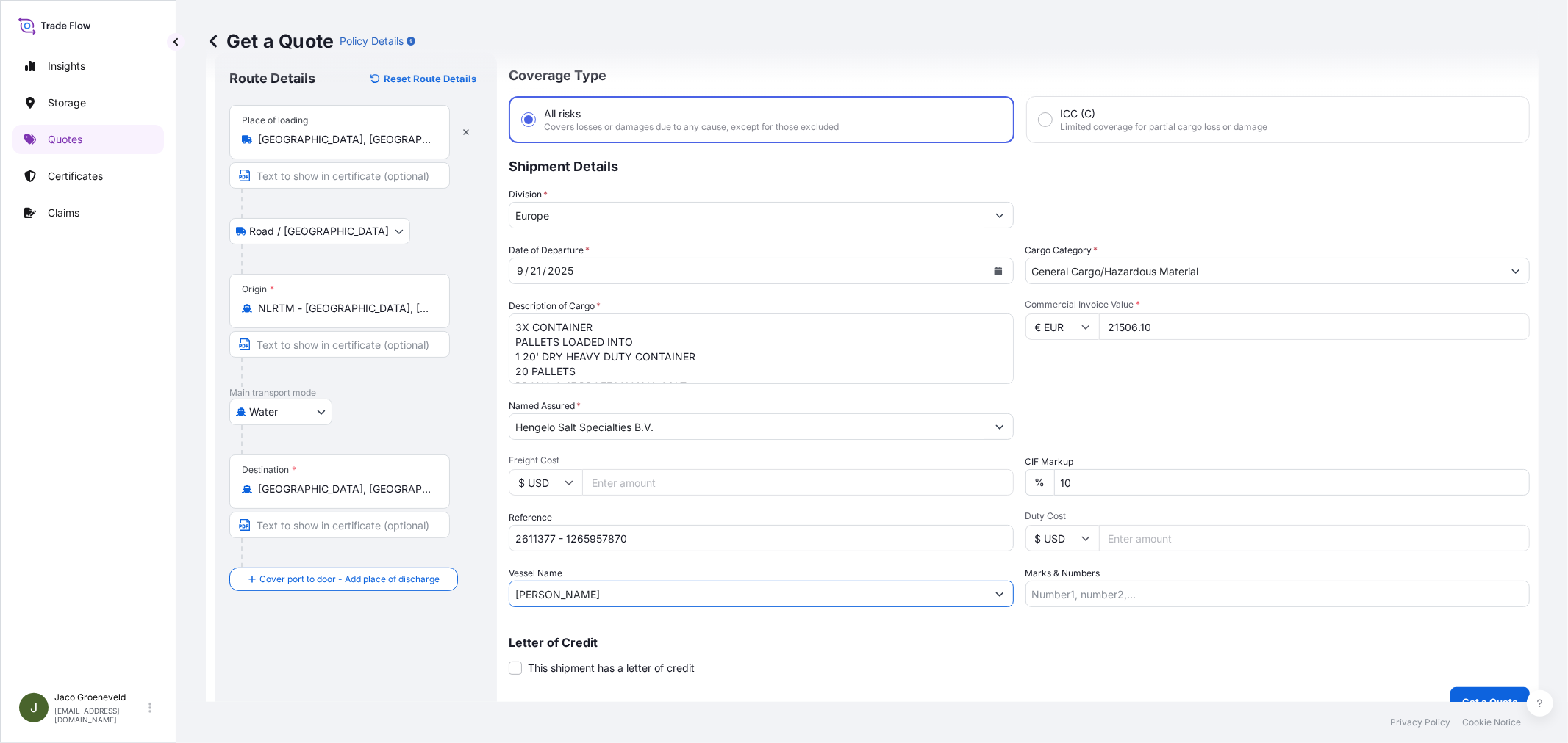
scroll to position [60, 0]
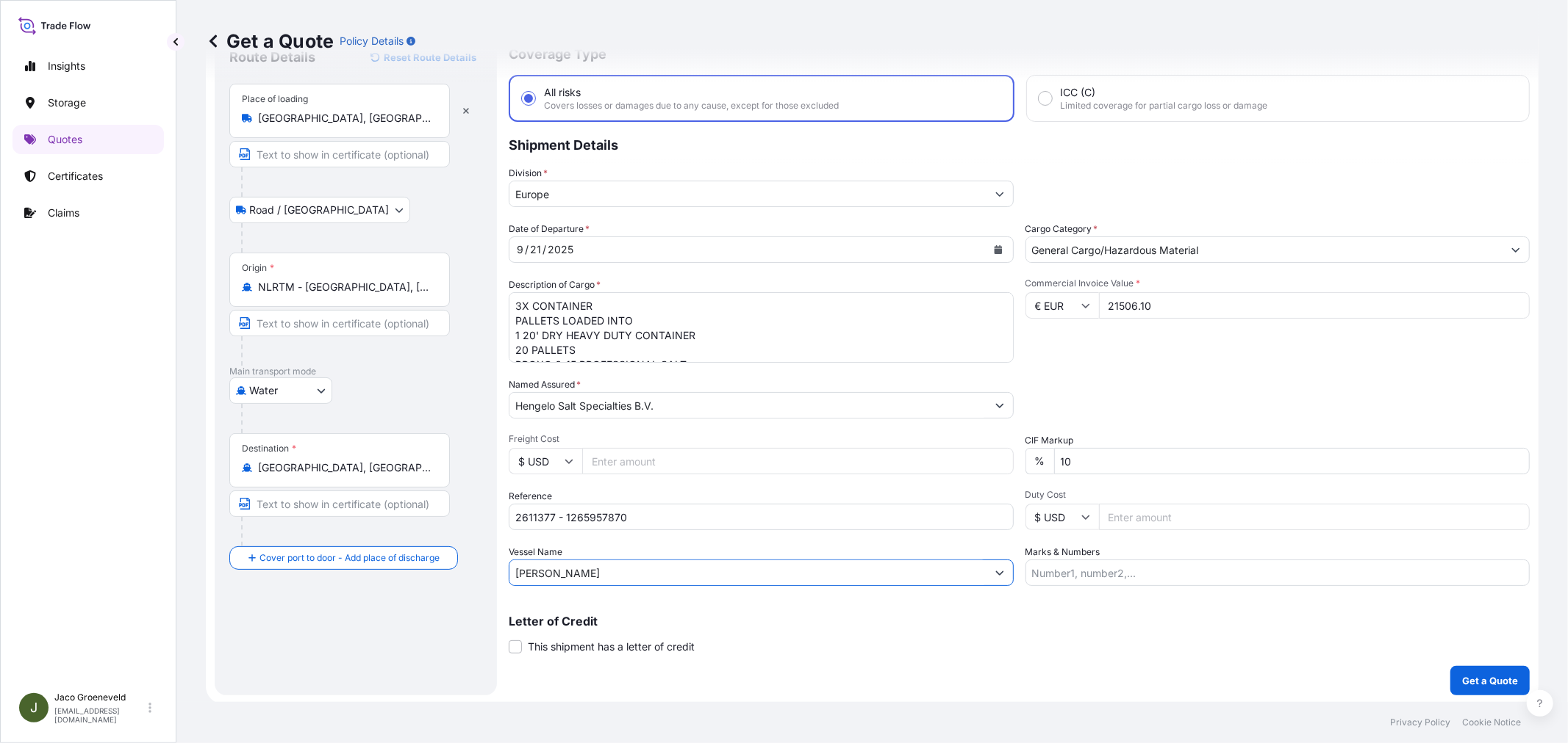
type input "[PERSON_NAME]"
click at [1475, 665] on div "Coverage Type All risks Covers losses or damages due to any cause, except for t…" at bounding box center [1019, 363] width 1021 height 665
click at [1462, 676] on p "Get a Quote" at bounding box center [1489, 681] width 56 height 15
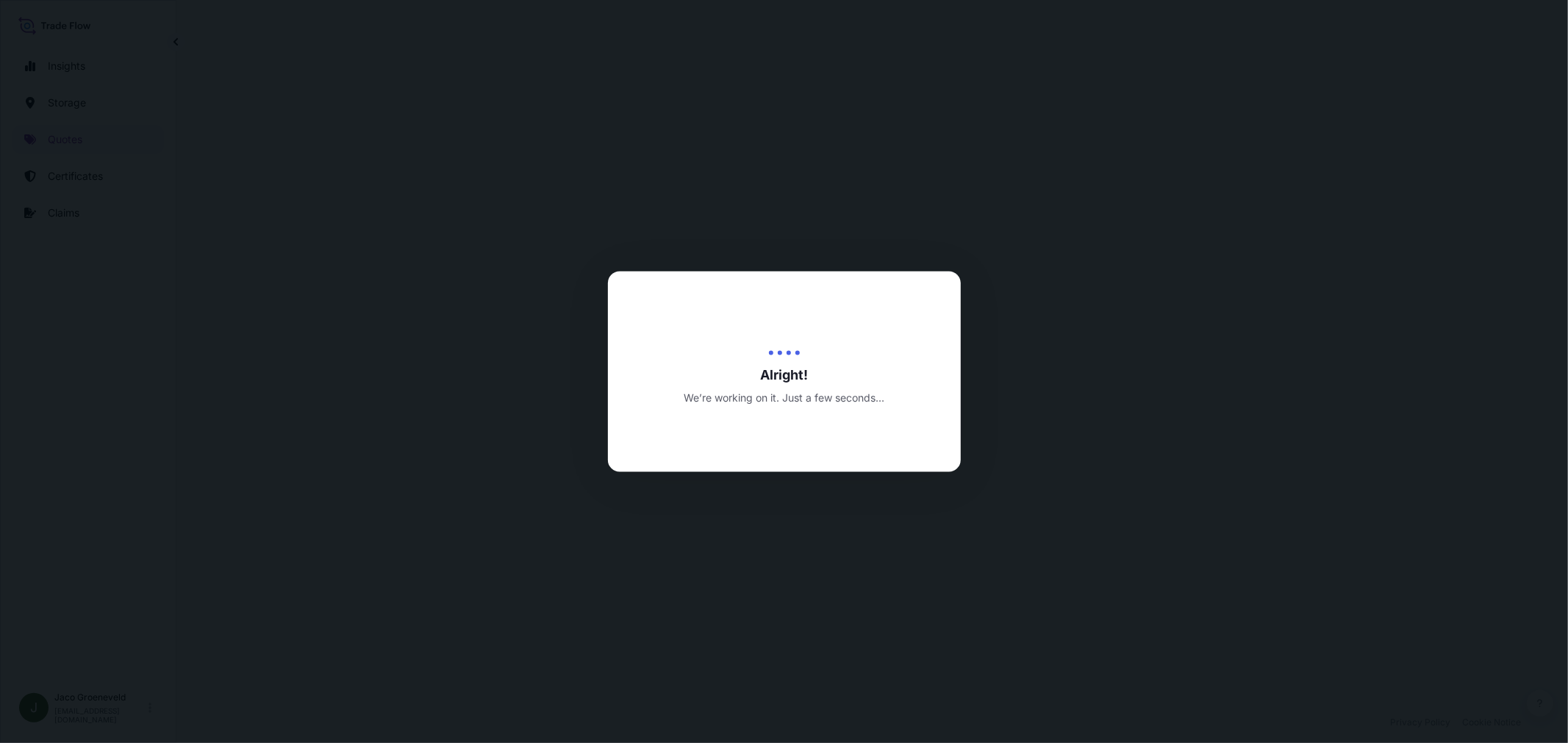
select select "Road / [GEOGRAPHIC_DATA]"
select select "Water"
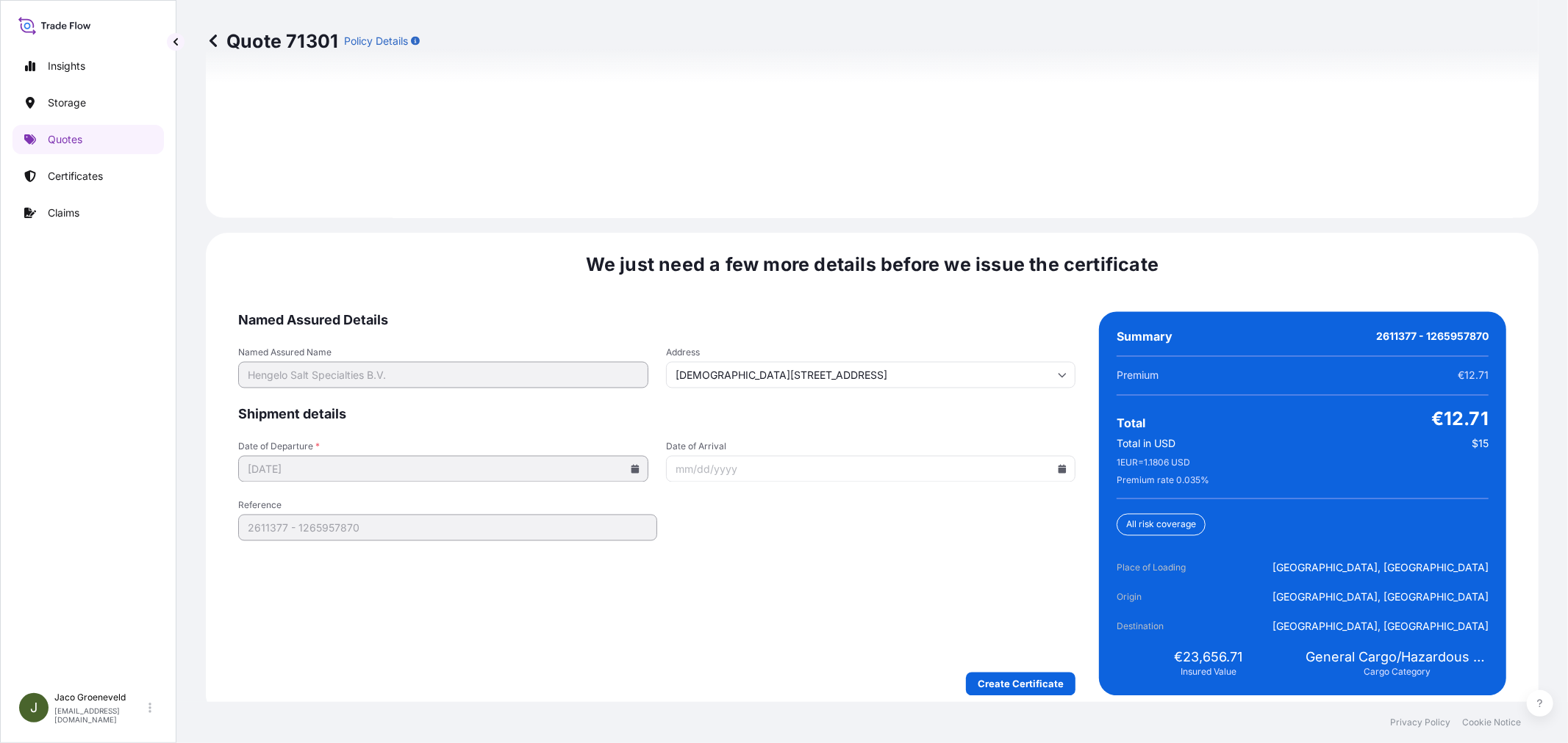
scroll to position [2159, 0]
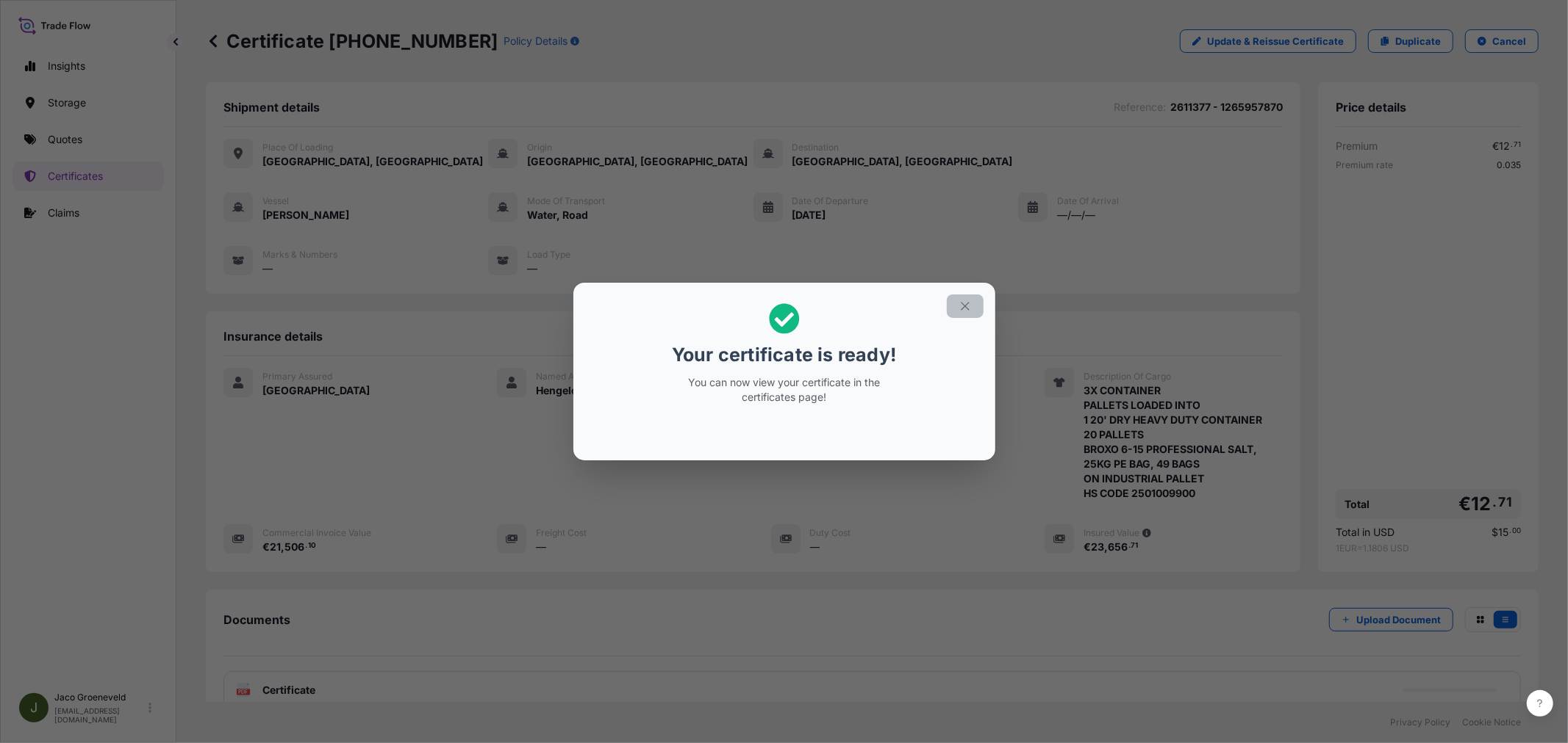
click at [963, 307] on icon "button" at bounding box center [964, 306] width 8 height 8
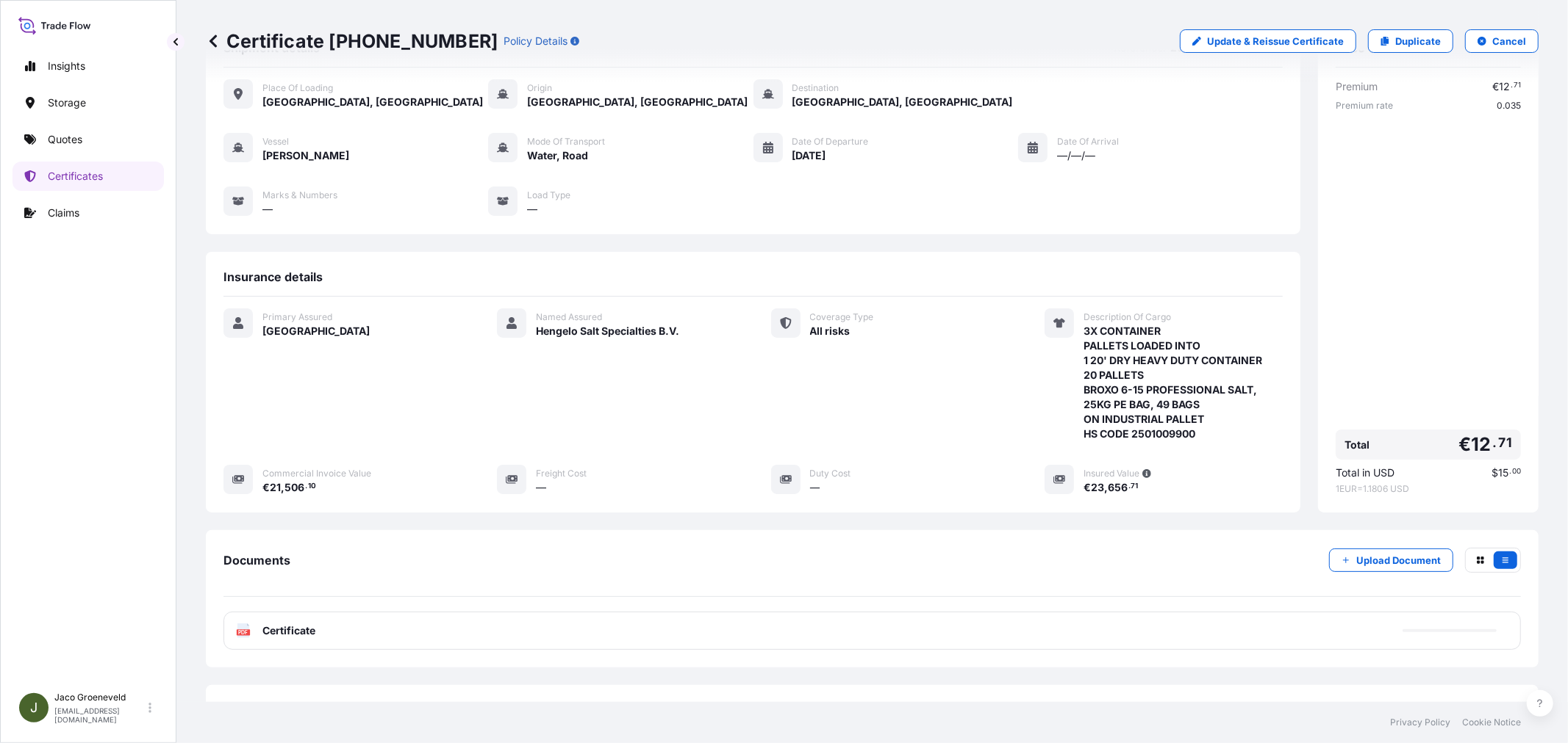
scroll to position [119, 0]
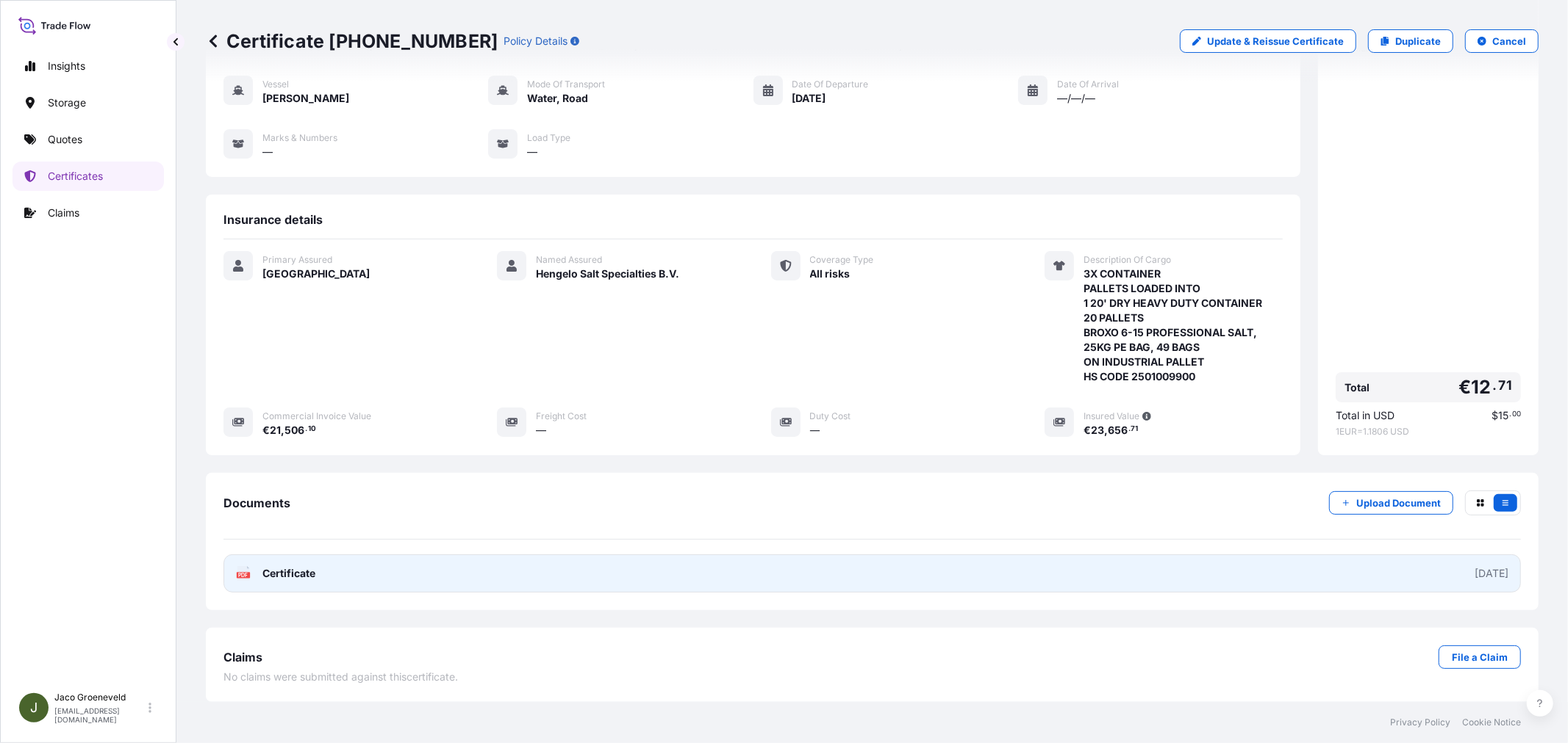
click at [280, 571] on span "Certificate" at bounding box center [289, 574] width 53 height 15
